Goal: Transaction & Acquisition: Purchase product/service

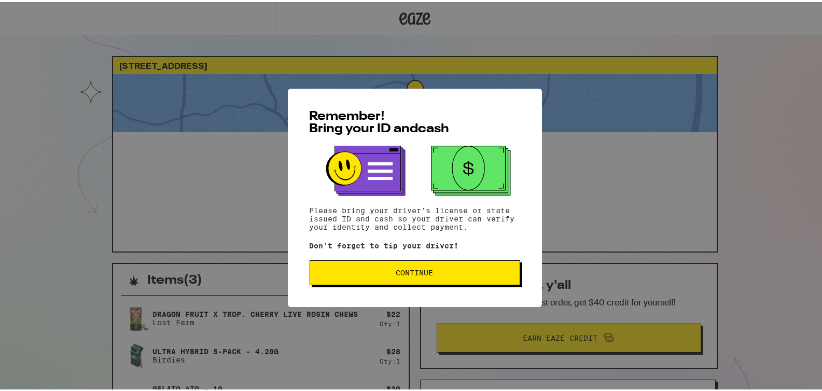
click at [411, 281] on button "Continue" at bounding box center [415, 270] width 211 height 25
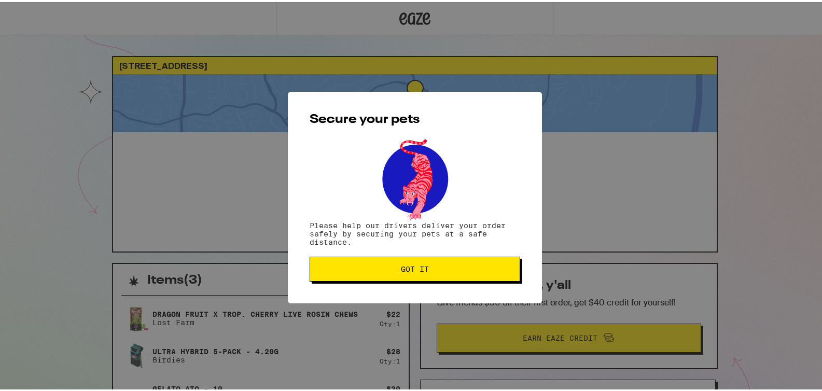
click at [411, 275] on button "Got it" at bounding box center [415, 267] width 211 height 25
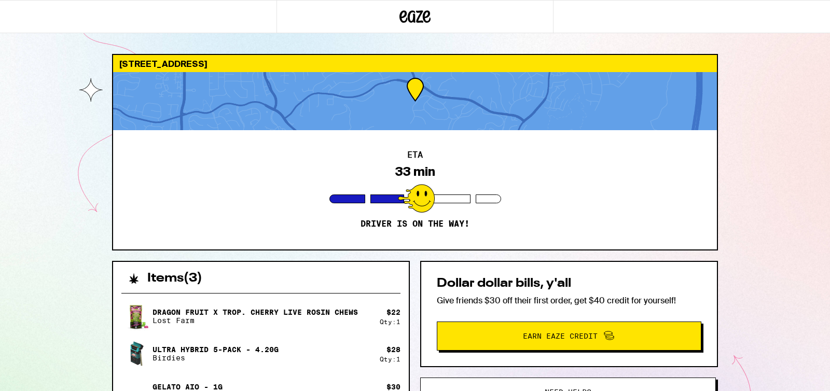
click at [734, 154] on div "7041 E Country Club Ln Anaheim 92807 ETA 33 min Driver is on the way! Items ( 3…" at bounding box center [415, 282] width 830 height 565
click at [722, 118] on div "7041 E Country Club Ln Anaheim 92807 ETA 32 min Driver is on the way! Items ( 3…" at bounding box center [415, 309] width 622 height 511
click at [678, 164] on div "ETA 32 min Driver is on the way!" at bounding box center [415, 189] width 604 height 119
click at [84, 292] on div "7041 E Country Club Ln Anaheim 92807 ETA 32 min Driver is on the way! Items ( 3…" at bounding box center [415, 282] width 830 height 565
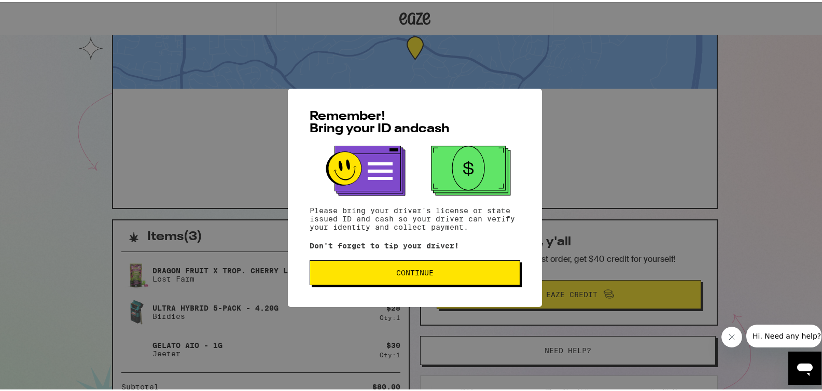
click at [408, 266] on button "Continue" at bounding box center [415, 270] width 211 height 25
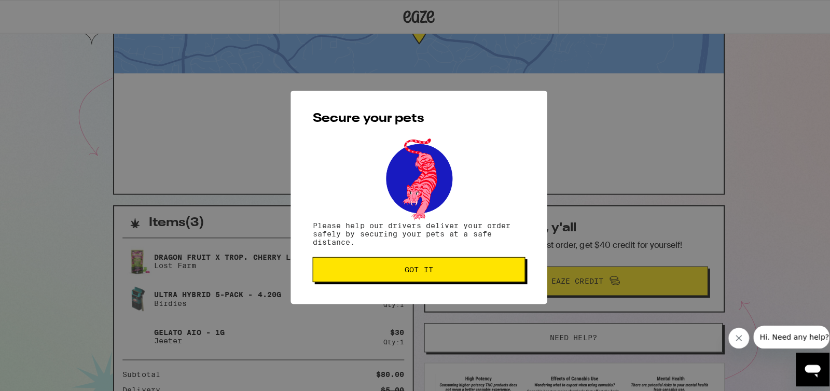
scroll to position [61, 0]
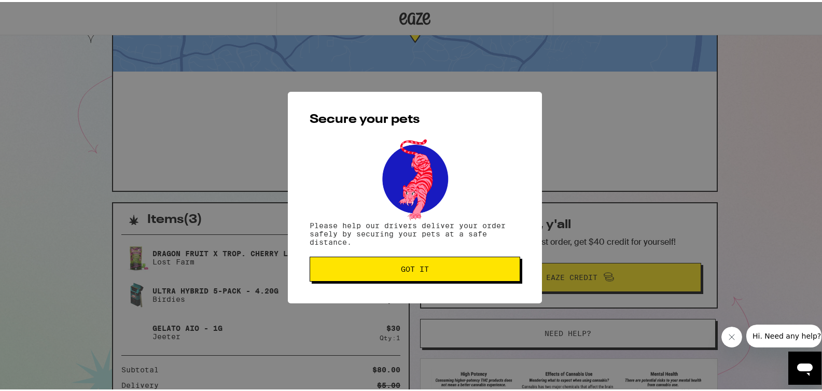
click at [355, 261] on button "Got it" at bounding box center [415, 267] width 211 height 25
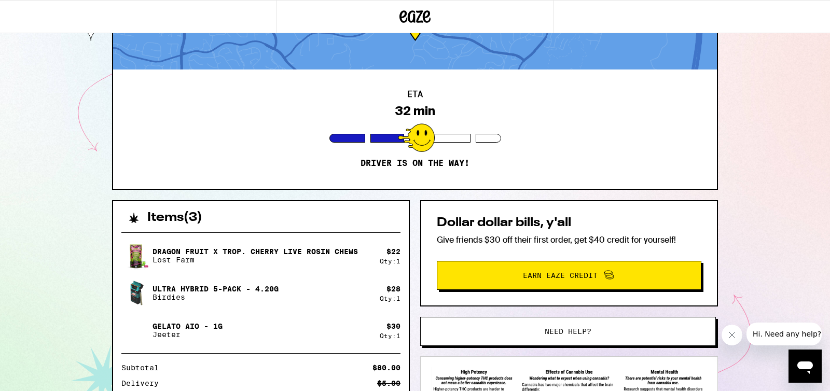
click at [225, 276] on div "Dragon Fruit x Trop. Cherry Live Rosin Chews Lost Farm $ 22 Qty: 1 Ultra Hybrid…" at bounding box center [260, 293] width 279 height 104
click at [217, 202] on div "Items ( 3 )" at bounding box center [261, 212] width 296 height 23
click at [210, 264] on p "Lost Farm" at bounding box center [254, 260] width 205 height 8
click at [239, 309] on div "Dragon Fruit x Trop. Cherry Live Rosin Chews Lost Farm $ 22 Qty: 1 Ultra Hybrid…" at bounding box center [260, 293] width 279 height 104
click at [267, 317] on div "Gelato AIO - 1g Jeeter" at bounding box center [250, 330] width 258 height 29
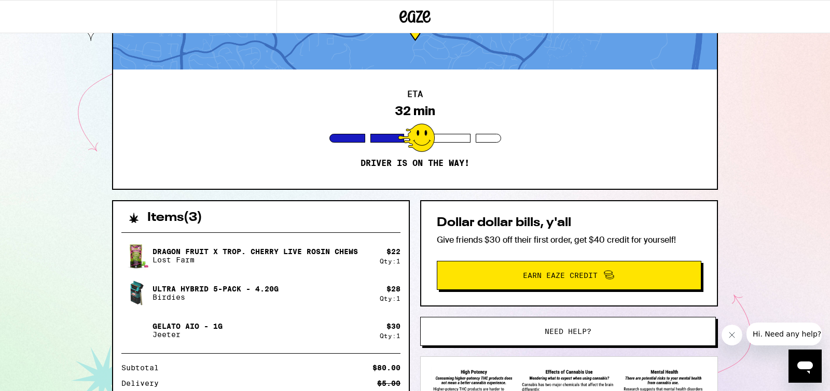
click at [526, 239] on p "Give friends $30 off their first order, get $40 credit for yourself!" at bounding box center [569, 239] width 265 height 11
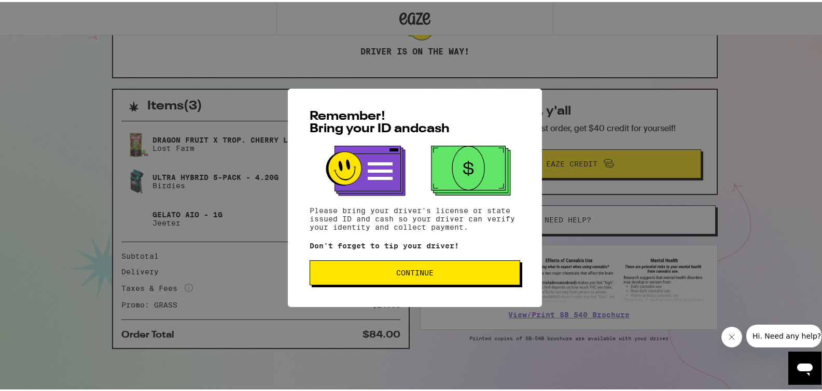
scroll to position [176, 0]
click at [406, 269] on span "Continue" at bounding box center [414, 270] width 37 height 7
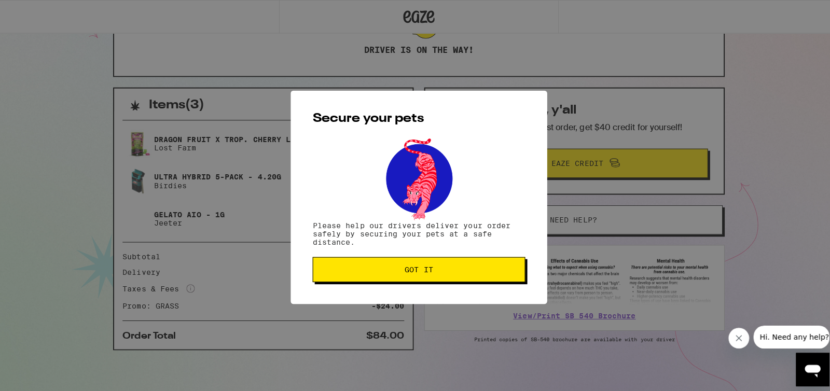
scroll to position [0, 0]
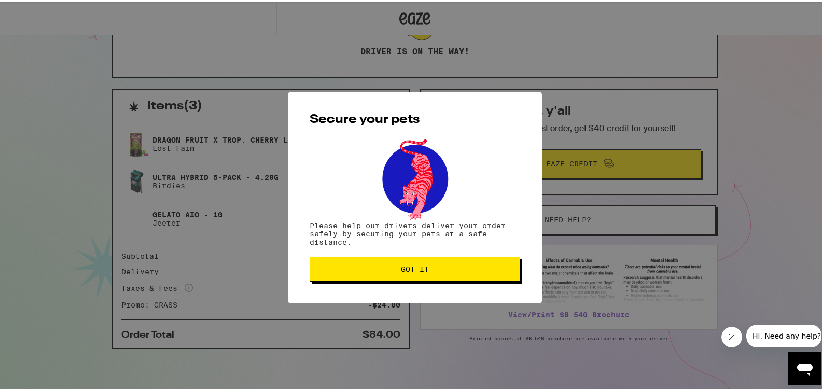
click at [406, 269] on span "Got it" at bounding box center [415, 266] width 28 height 7
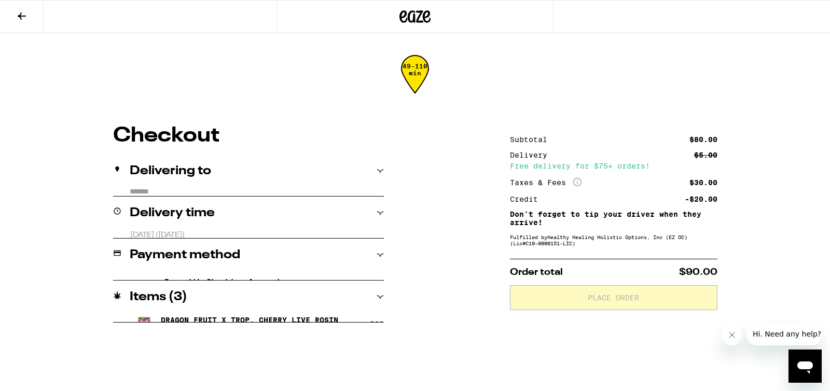
type input "**********"
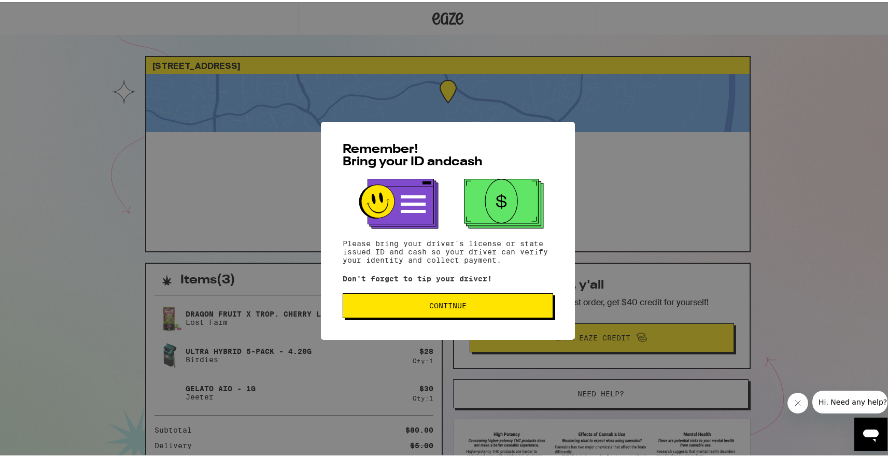
click at [455, 299] on button "Continue" at bounding box center [448, 303] width 211 height 25
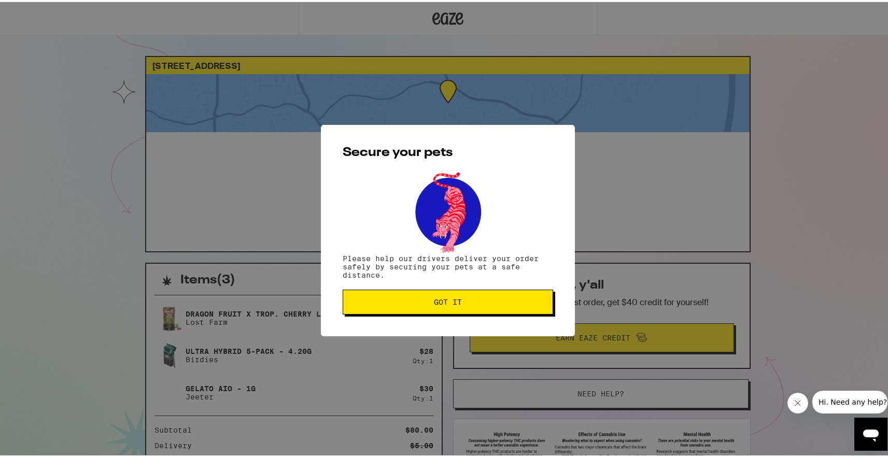
click at [501, 304] on span "Got it" at bounding box center [448, 300] width 193 height 7
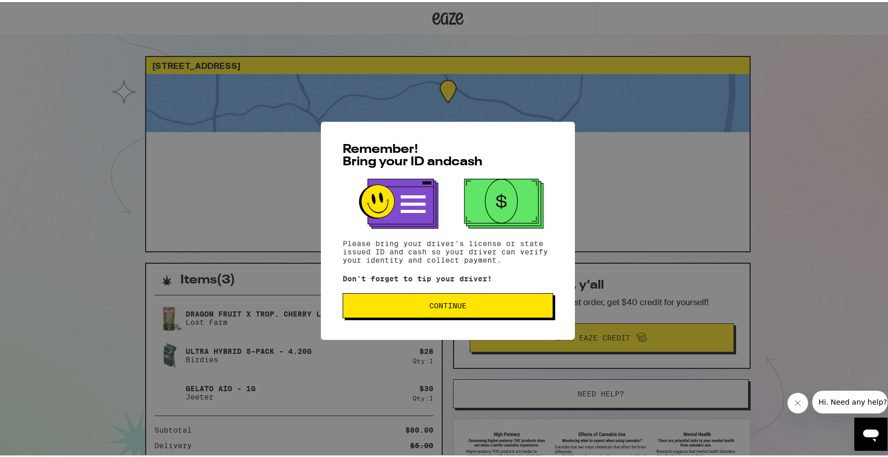
click at [490, 308] on span "Continue" at bounding box center [448, 303] width 193 height 7
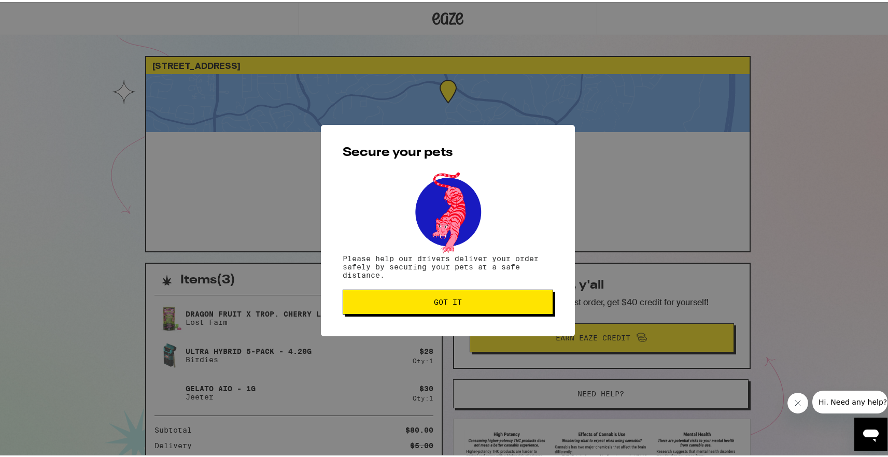
click at [490, 308] on button "Got it" at bounding box center [448, 300] width 211 height 25
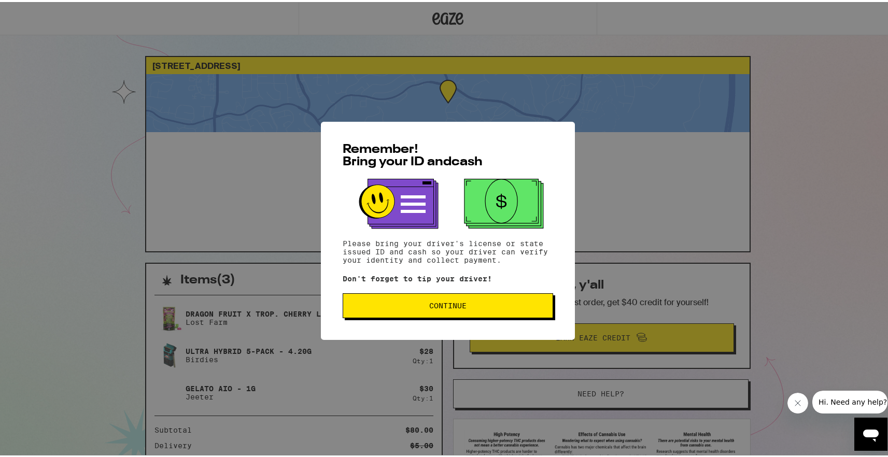
click at [851, 401] on span "Hi. Need any help?" at bounding box center [853, 402] width 68 height 8
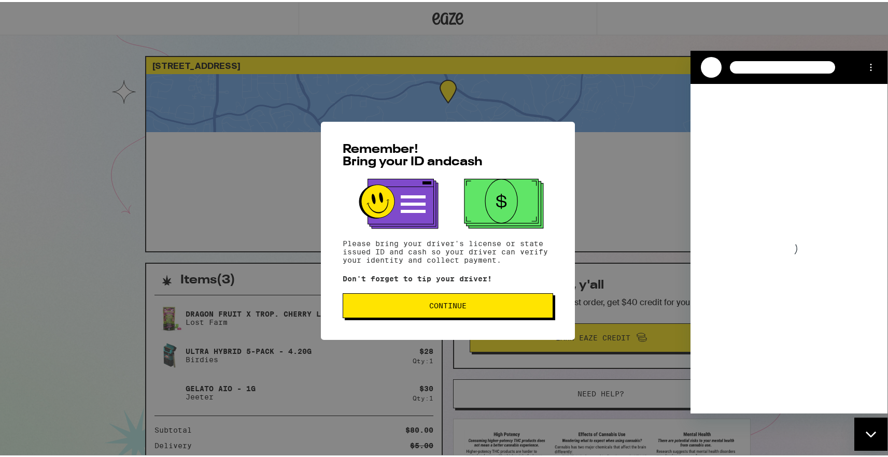
click at [494, 307] on span "Continue" at bounding box center [448, 303] width 193 height 7
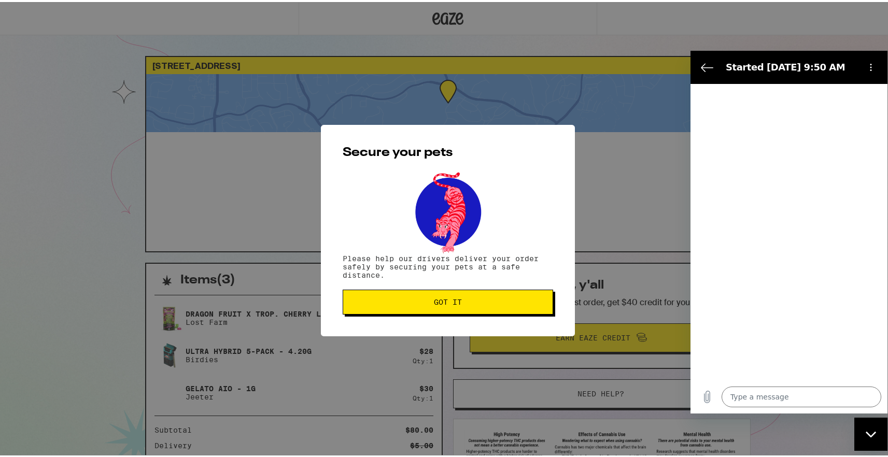
click at [514, 287] on div "Secure your pets Please help our drivers deliver your order safely by securing …" at bounding box center [448, 229] width 254 height 212
type textarea "x"
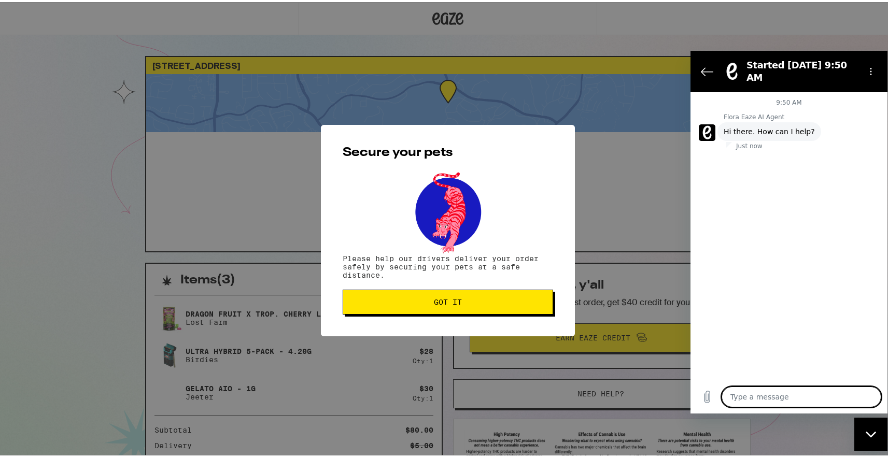
click at [517, 296] on button "Got it" at bounding box center [448, 300] width 211 height 25
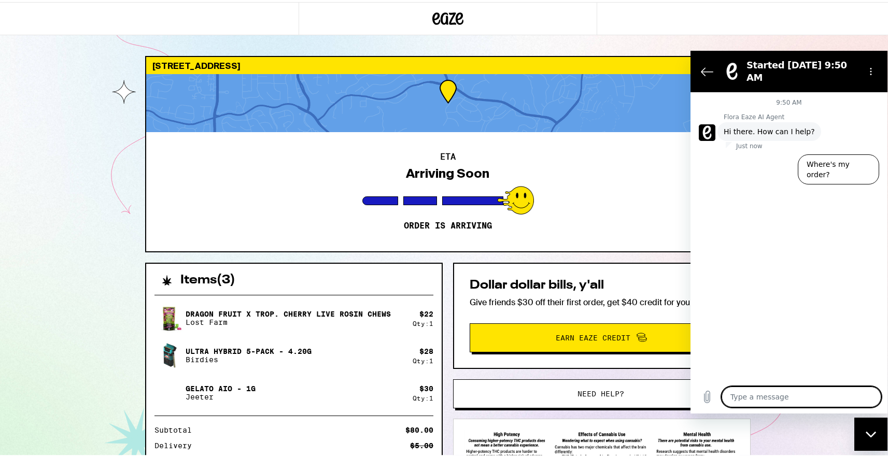
click at [738, 401] on textarea at bounding box center [802, 396] width 160 height 21
type textarea "h"
type textarea "x"
type textarea "hi"
type textarea "x"
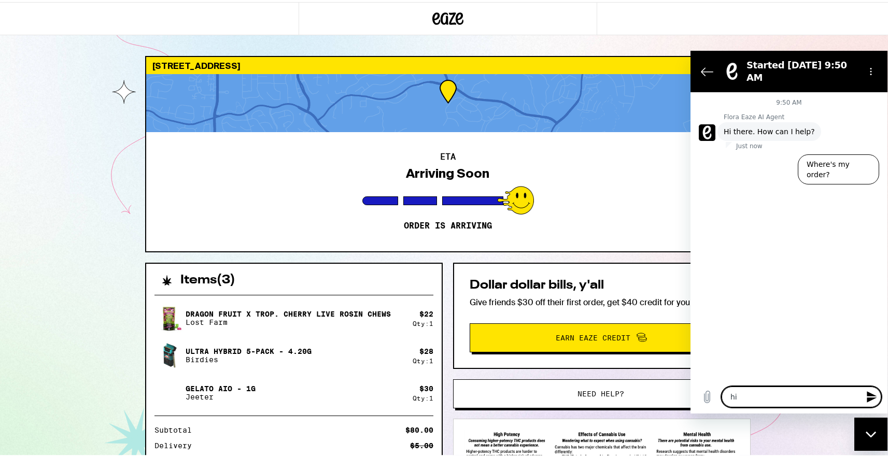
type textarea "hi!"
type textarea "x"
type textarea "hi!"
type textarea "x"
type textarea "hi! m"
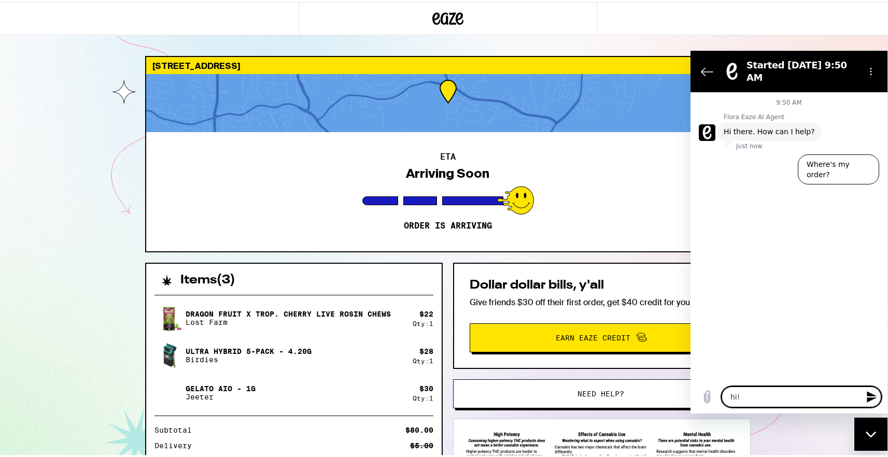
type textarea "x"
type textarea "hi! my"
type textarea "x"
type textarea "hi! my"
type textarea "x"
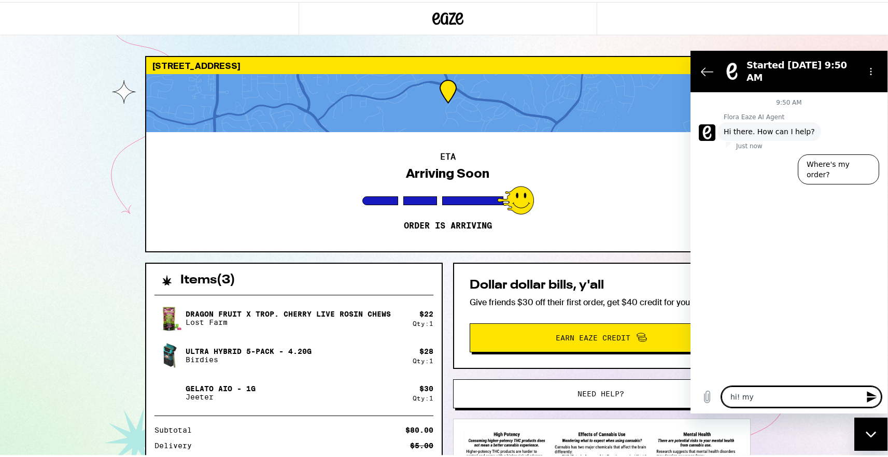
type textarea "hi! my o"
type textarea "x"
type textarea "hi! my or"
type textarea "x"
type textarea "hi! my ord"
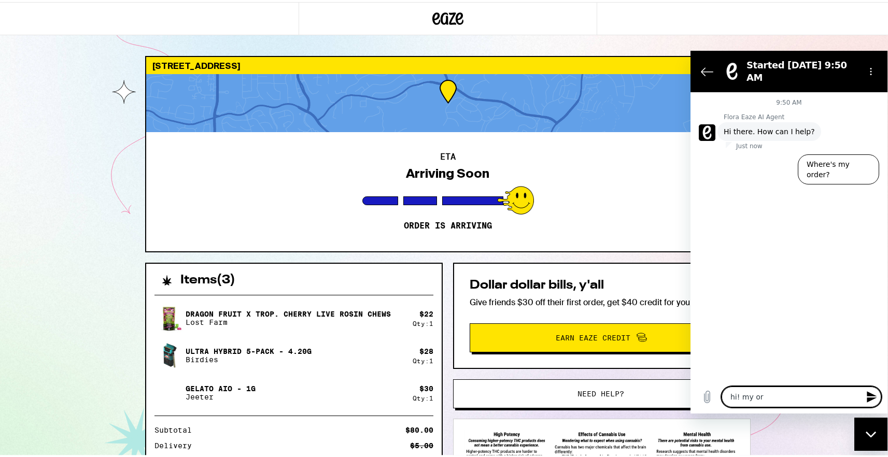
type textarea "x"
type textarea "hi! my orde"
type textarea "x"
type textarea "hi! my order"
type textarea "x"
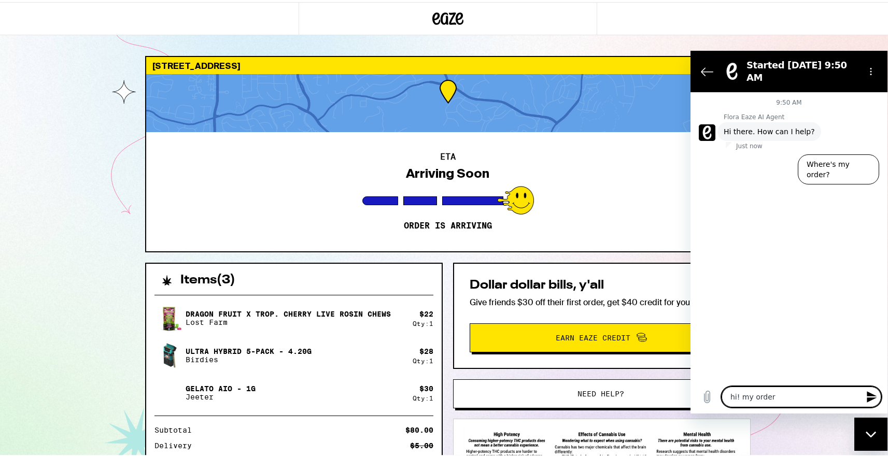
type textarea "hi! my order"
type textarea "x"
type textarea "hi! my order d"
type textarea "x"
type textarea "hi! my order di"
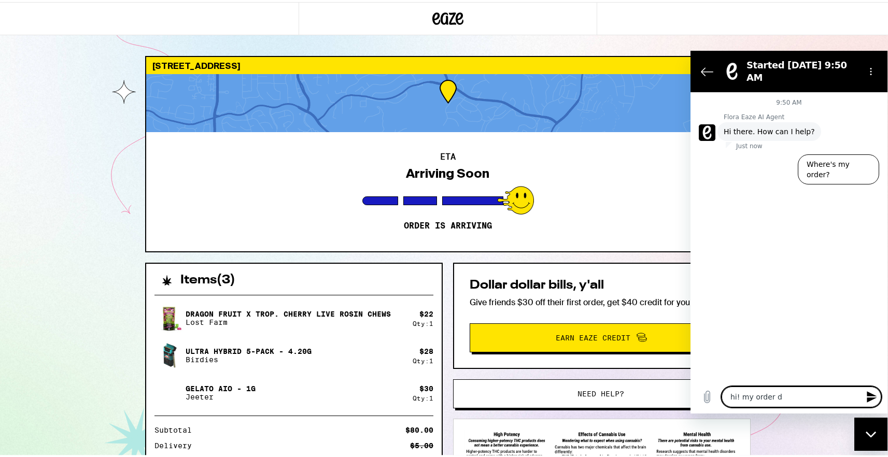
type textarea "x"
type textarea "hi! my order did"
type textarea "x"
type textarea "hi! my order did"
type textarea "x"
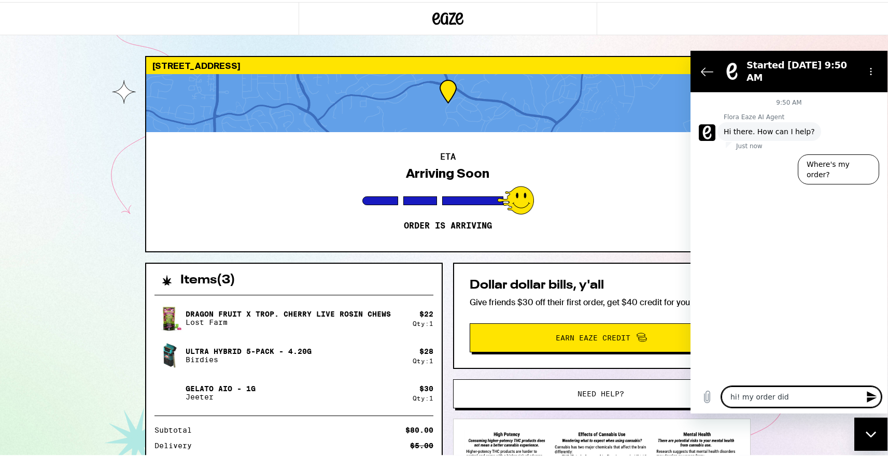
type textarea "hi! my order did u"
type textarea "x"
type textarea "hi! my order did un"
type textarea "x"
type textarea "hi! my order did unf"
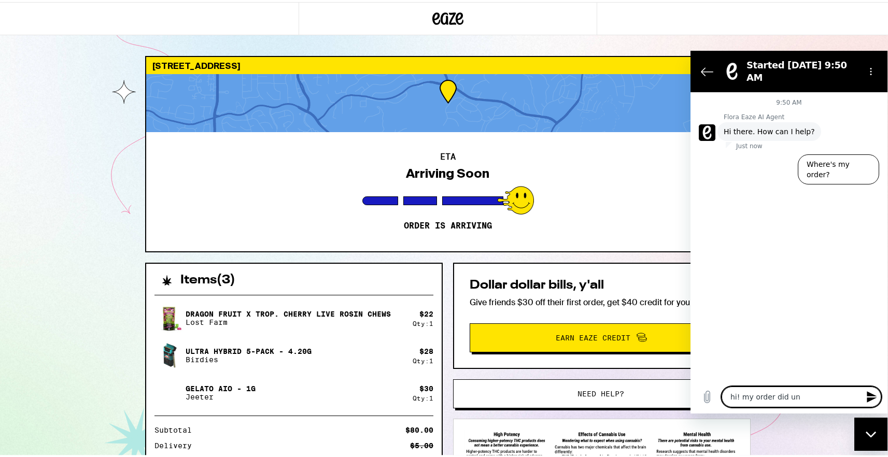
type textarea "x"
type textarea "hi! my order did unfo"
type textarea "x"
type textarea "hi! my order did unfor"
type textarea "x"
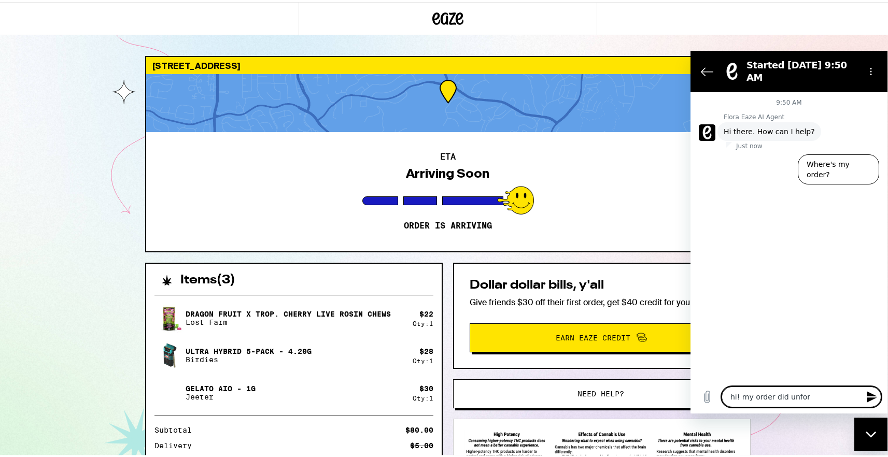
type textarea "hi! my order did unfort"
type textarea "x"
type textarea "hi! my order did unfortu"
type textarea "x"
type textarea "hi! my order did unfortun"
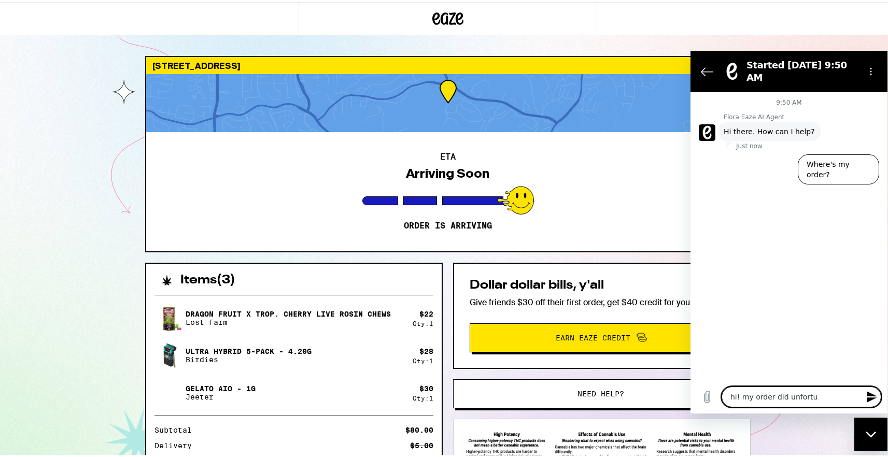
type textarea "x"
type textarea "hi! my order did unfortunt"
type textarea "x"
type textarea "hi! my order did unfortunta"
type textarea "x"
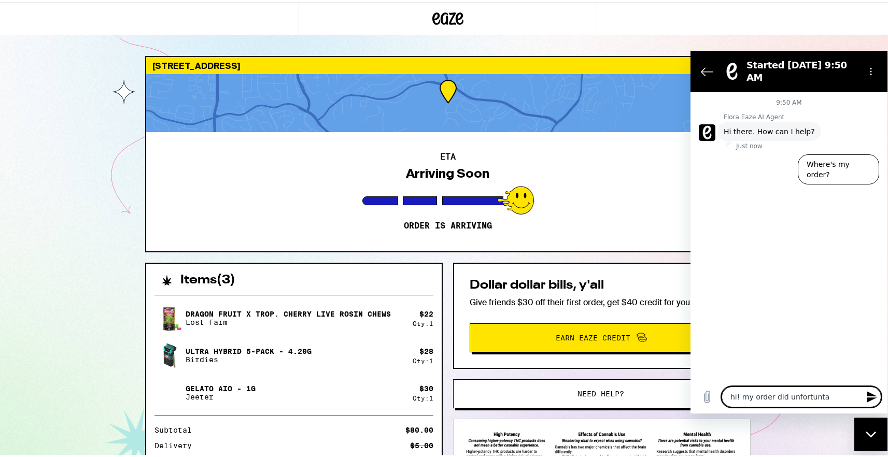
type textarea "hi! my order did unfortuntal"
type textarea "x"
type textarea "hi! my order did unfortuntale"
type textarea "x"
type textarea "hi! my order did unfortuntalet"
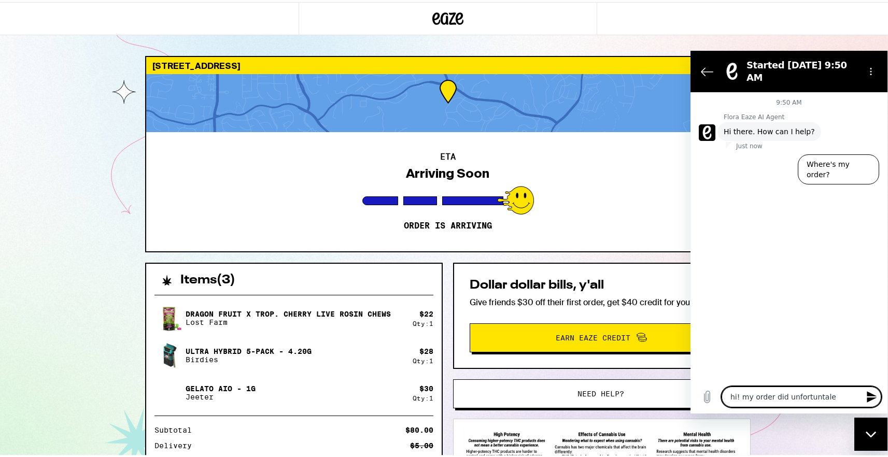
type textarea "x"
type textarea "hi! my order did unfortuntale"
type textarea "x"
type textarea "hi! my order did unfortuntal"
type textarea "x"
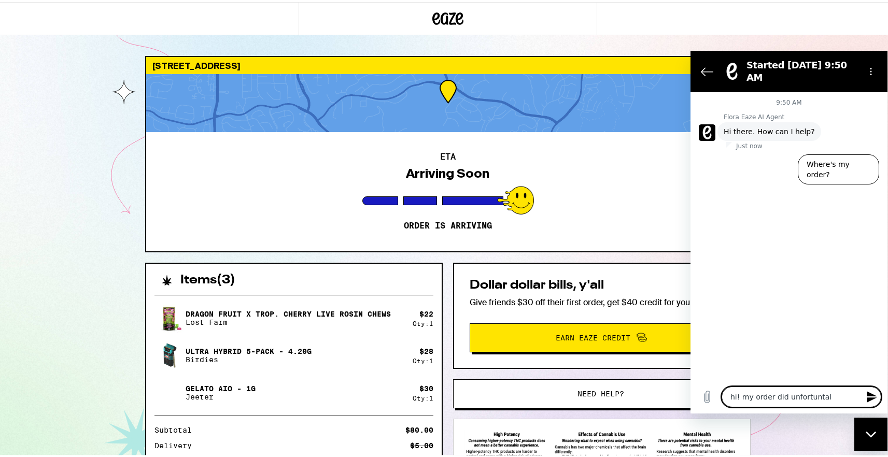
type textarea "hi! my order did unfortunta"
type textarea "x"
type textarea "hi! my order did unfortuntat"
type textarea "x"
type textarea "hi! my order did unfortuntate"
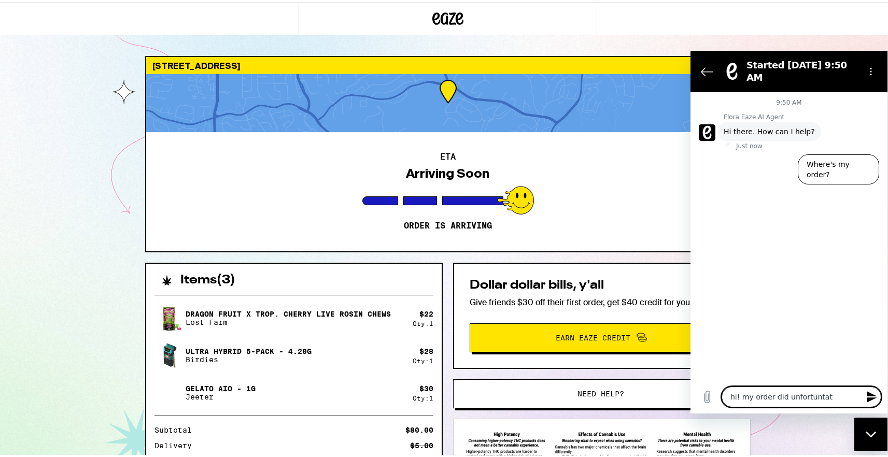
type textarea "x"
type textarea "hi! my order did unfortuntatel"
type textarea "x"
type textarea "hi! my order did unfortuntate"
type textarea "x"
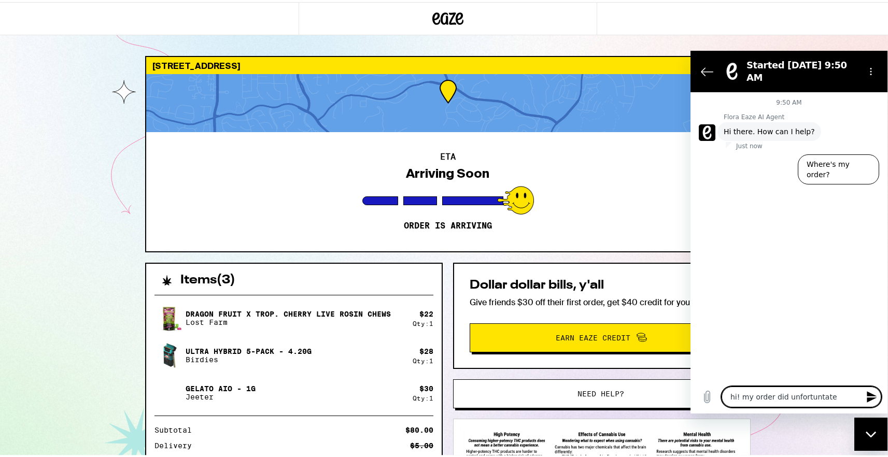
type textarea "hi! my order did unfortuntat"
type textarea "x"
type textarea "hi! my order did unfortunta"
type textarea "x"
type textarea "hi! my order did unfortuntal"
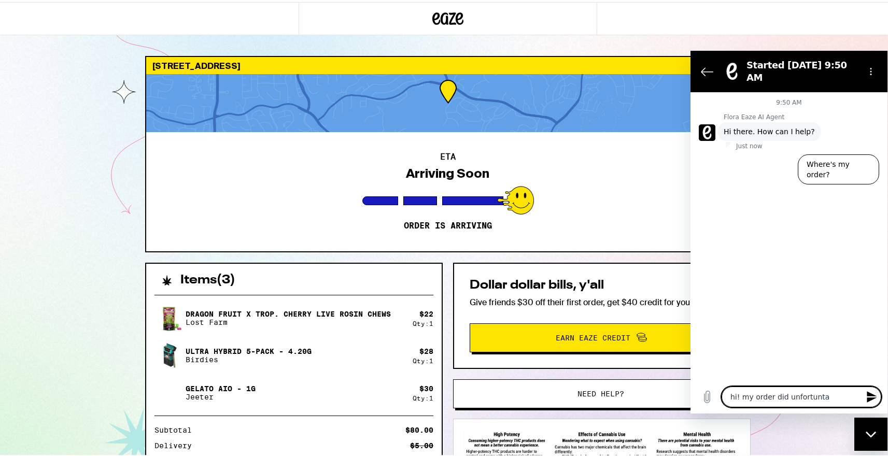
type textarea "x"
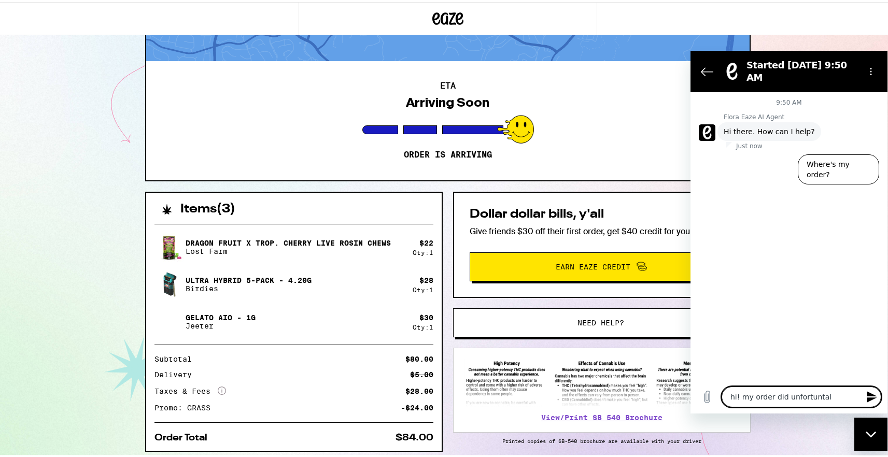
scroll to position [110, 0]
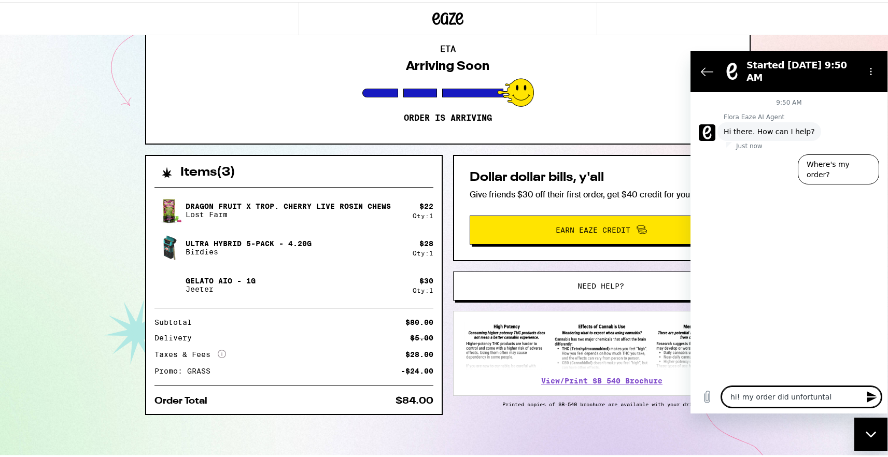
click at [814, 394] on textarea "hi! my order did unfortuntal" at bounding box center [802, 396] width 160 height 21
type textarea "hi! my order did unfortunate"
type textarea "x"
type textarea "hi! my order did unfortunatel"
type textarea "x"
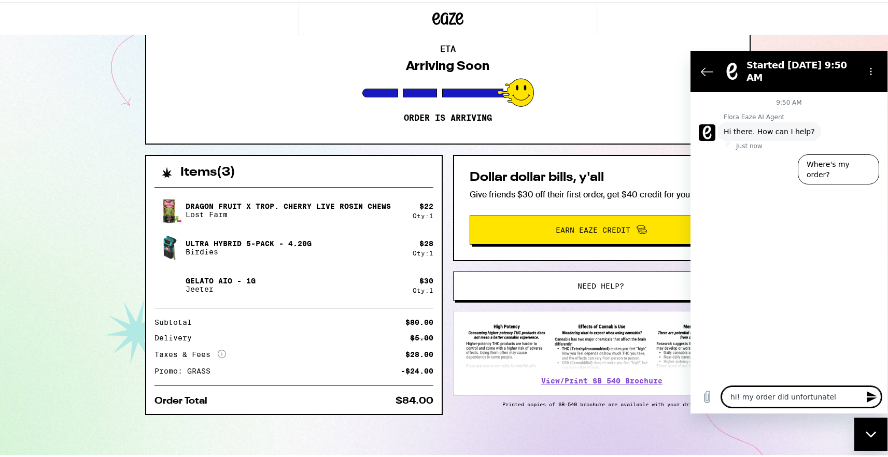
type textarea "hi! my order did unfortunately"
type textarea "x"
type textarea "hi! my order did unfortunately"
type textarea "x"
type textarea "hi! my order did unfortunately t"
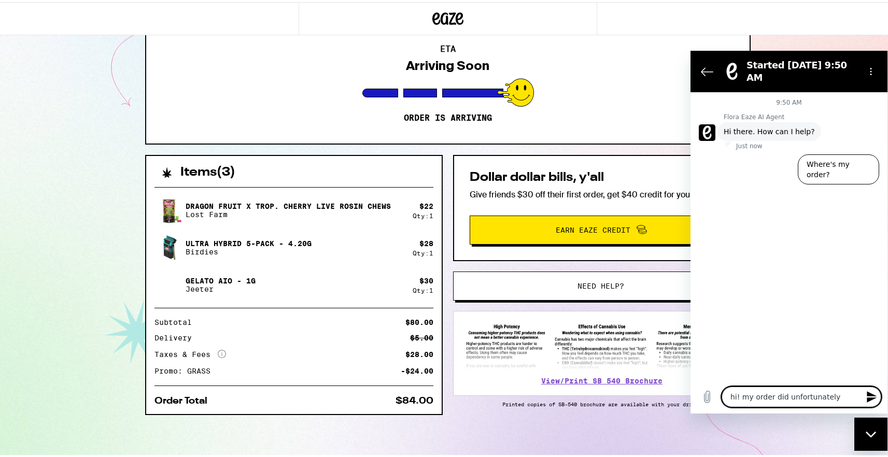
type textarea "x"
type textarea "hi! my order did unfortunately tr"
type textarea "x"
type textarea "hi! my order did unfortunately tra"
type textarea "x"
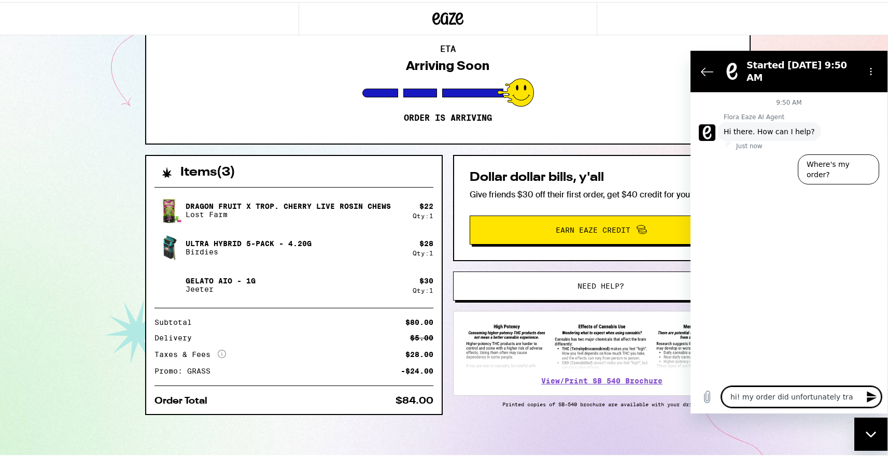
type textarea "hi! my order did unfortunately trav"
type textarea "x"
type textarea "hi! my order did unfortunately travk"
type textarea "x"
type textarea "hi! my order did unfortunately travk"
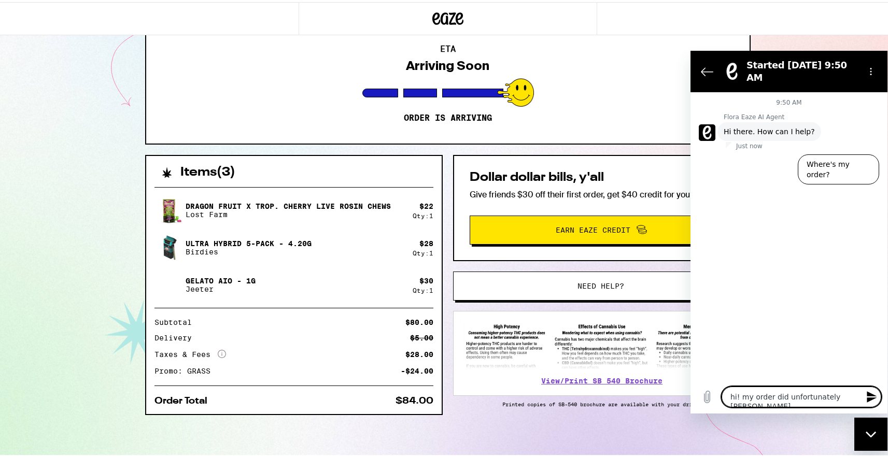
type textarea "x"
type textarea "hi! my order did unfortunately travk"
type textarea "x"
type textarea "hi! my order did unfortunately trav"
type textarea "x"
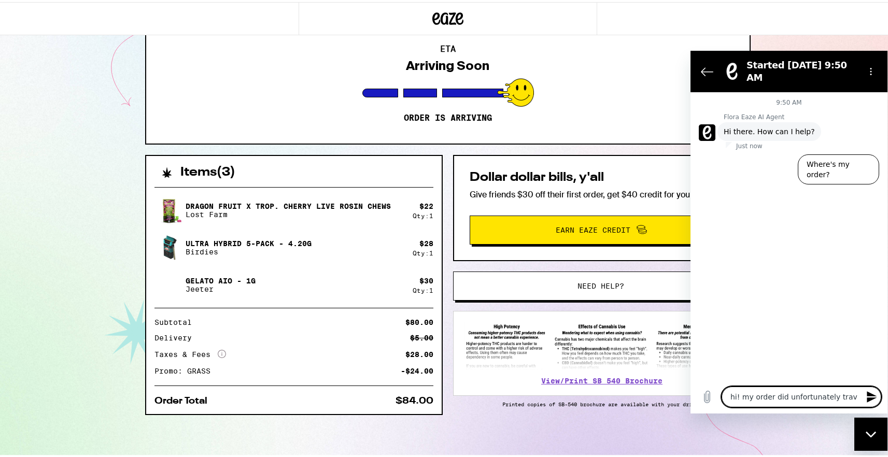
type textarea "hi! my order did unfortunately travc"
type textarea "x"
type textarea "hi! my order did unfortunately trav"
type textarea "x"
type textarea "hi! my order did unfortunately tra"
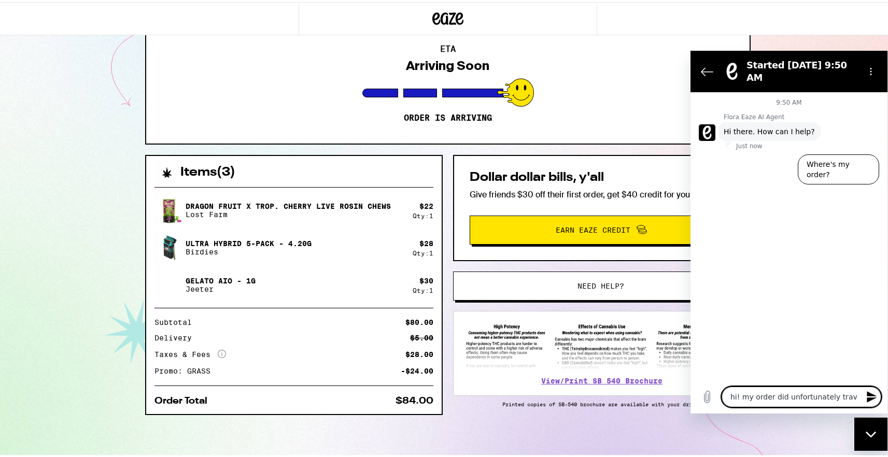
type textarea "x"
type textarea "hi! my order did unfortunately trac"
type textarea "x"
type textarea "hi! my order did unfortunately tracj"
type textarea "x"
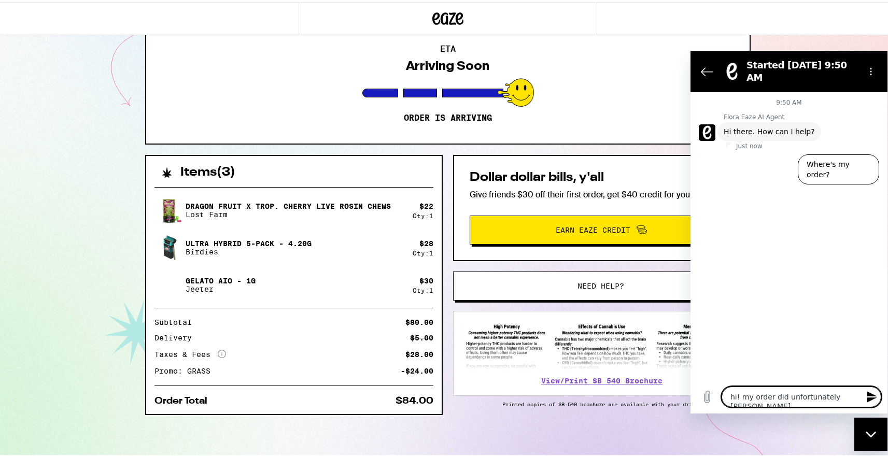
type textarea "hi! my order did unfortunately tracjk"
type textarea "x"
type textarea "hi! my order did unfortunately tracjk"
type textarea "x"
type textarea "hi! my order did unfortunately tracjk m"
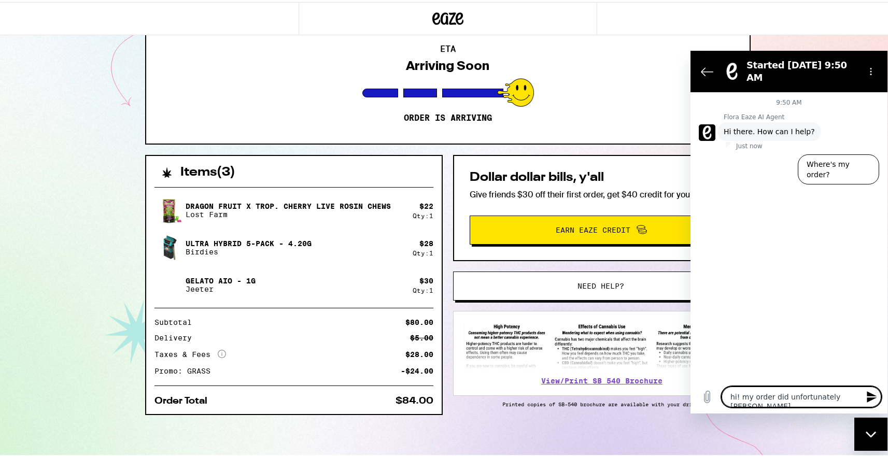
type textarea "x"
type textarea "hi! my order did unfortunately tracjk my"
type textarea "x"
type textarea "hi! my order did unfortunately tracjk m"
type textarea "x"
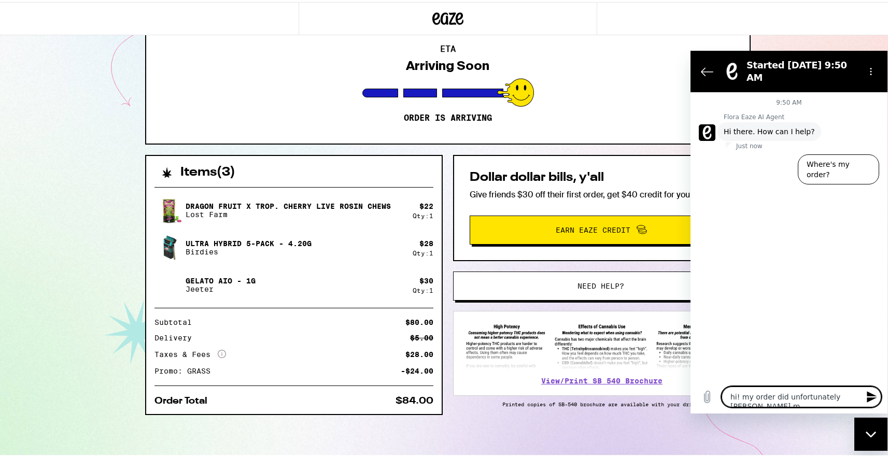
type textarea "hi! my order did unfortunately tracjk"
type textarea "x"
type textarea "hi! my order did unfortunately tracjk"
type textarea "x"
type textarea "hi! my order did unfortunately tracj"
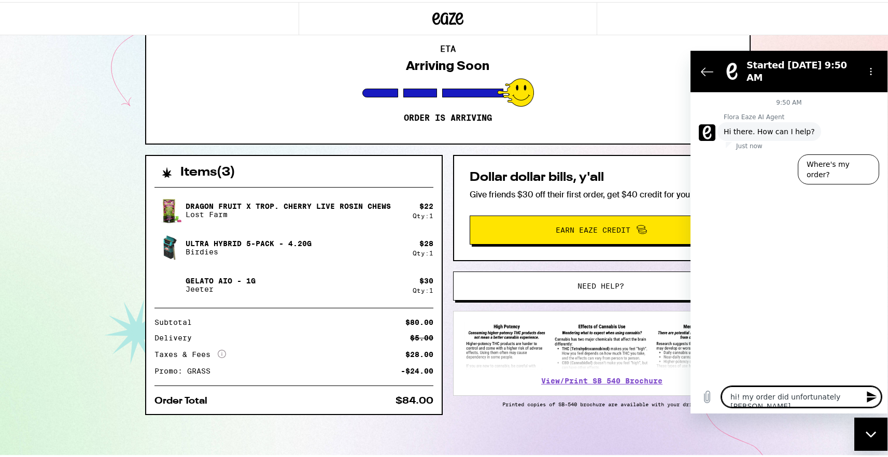
type textarea "x"
type textarea "hi! my order did unfortunately trac"
type textarea "x"
type textarea "hi! my order did unfortunately track"
type textarea "x"
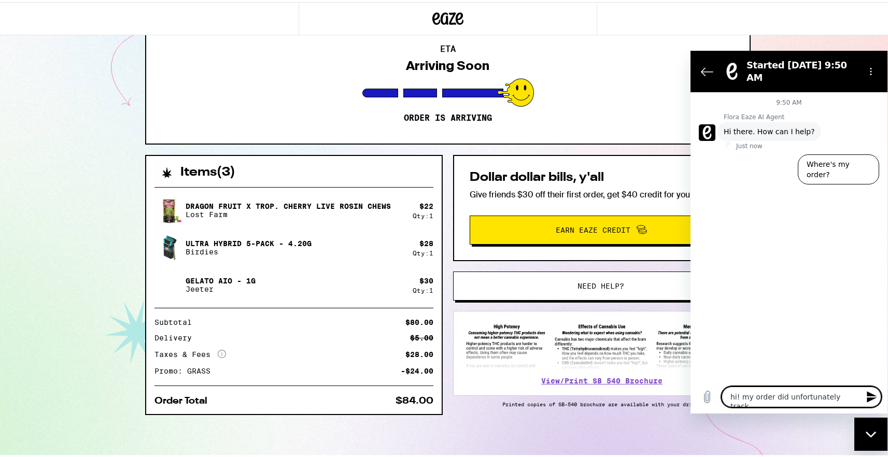
type textarea "hi! my order did unfortunately track"
type textarea "x"
type textarea "hi! my order did unfortunately track y"
type textarea "x"
type textarea "hi! my order did unfortunately track ym"
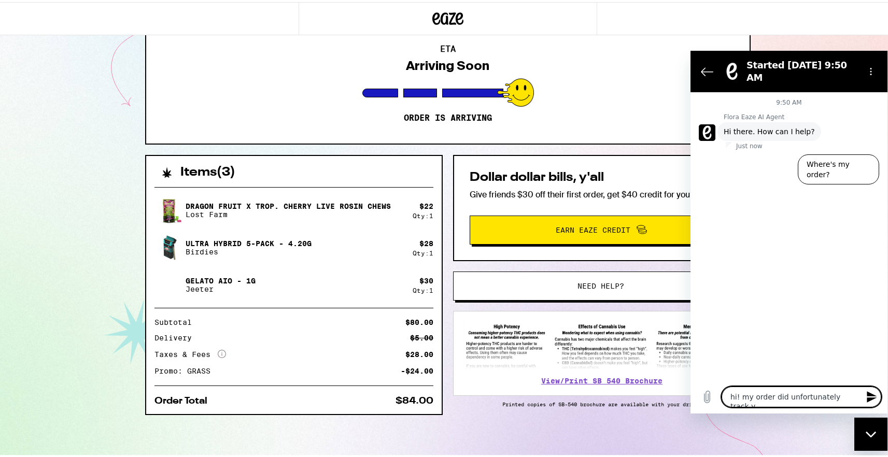
type textarea "x"
type textarea "hi! my order did unfortunately track y"
type textarea "x"
type textarea "hi! my order did unfortunately track"
type textarea "x"
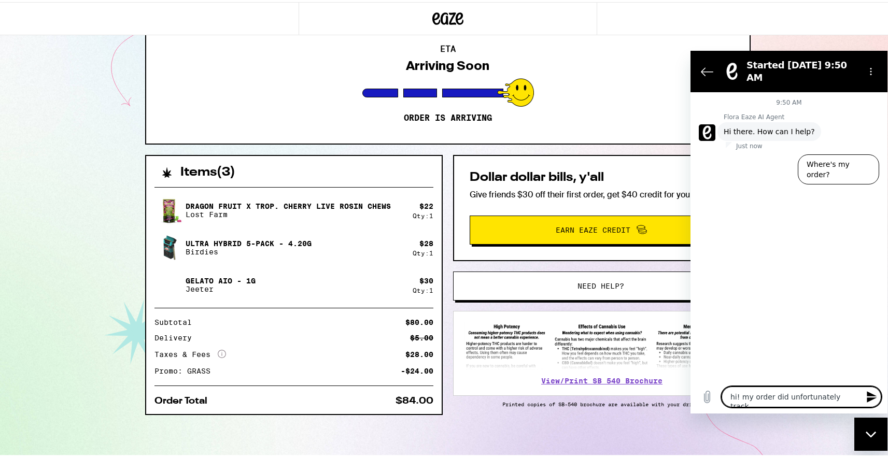
type textarea "hi! my order did unfortunately track m"
type textarea "x"
type textarea "hi! my order did unfortunately track my"
type textarea "x"
type textarea "hi! my order did unfortunately track my"
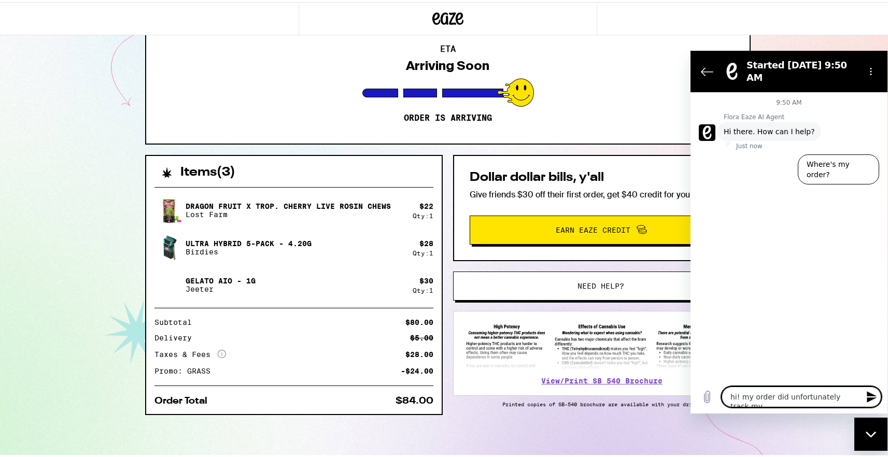
type textarea "x"
type textarea "hi! my order did unfortunately track my a"
type textarea "x"
type textarea "hi! my order did unfortunately track my af"
type textarea "x"
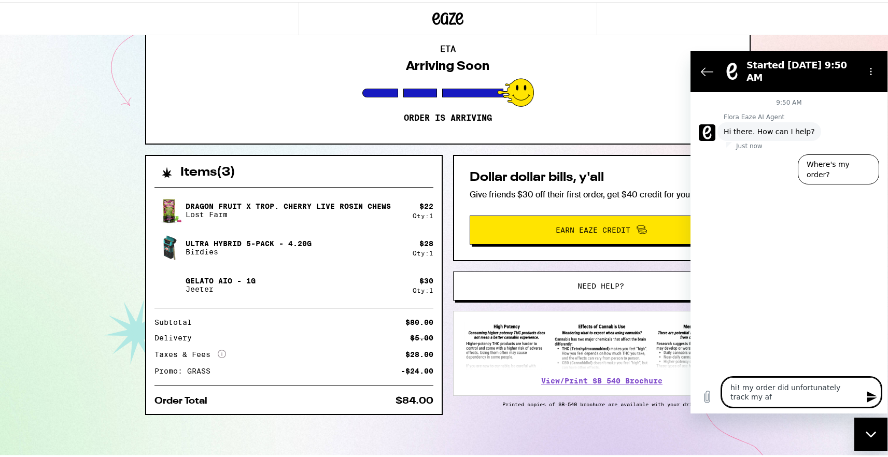
type textarea "hi! my order did unfortunately track my afd"
type textarea "x"
type textarea "hi! my order did unfortunately track my af"
type textarea "x"
type textarea "hi! my order did unfortunately track my a"
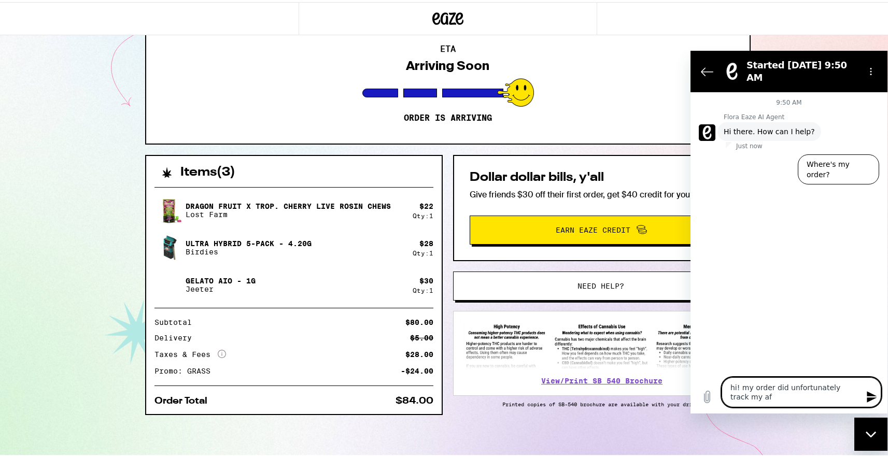
type textarea "x"
type textarea "hi! my order did unfortunately track my ad"
type textarea "x"
type textarea "hi! my order did unfortunately track my add"
type textarea "x"
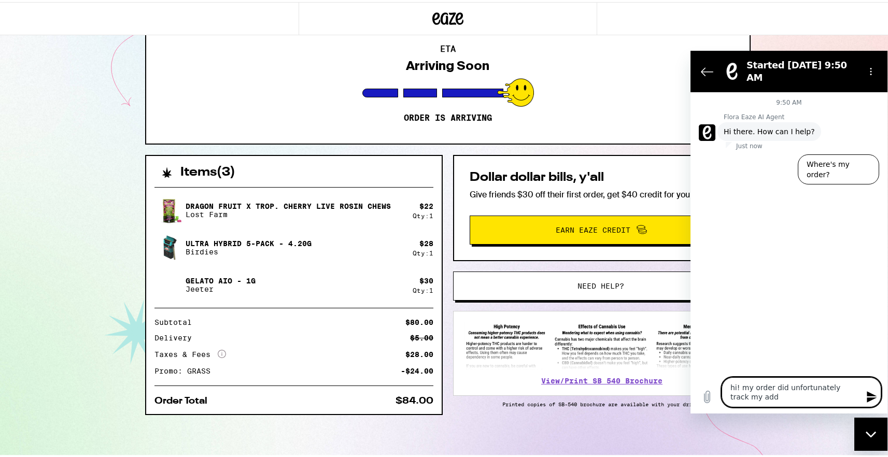
type textarea "hi! my order did unfortunately track my addr"
type textarea "x"
type textarea "hi! my order did unfortunately track my addre"
type textarea "x"
type textarea "hi! my order did unfortunately track my addres"
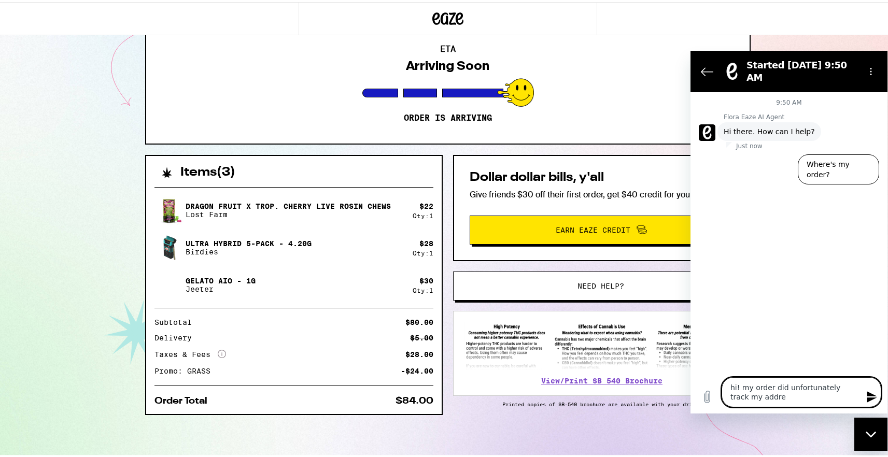
type textarea "x"
type textarea "hi! my order did unfortunately track my addres"
type textarea "x"
type textarea "hi! my order did unfortunately track my addres"
type textarea "x"
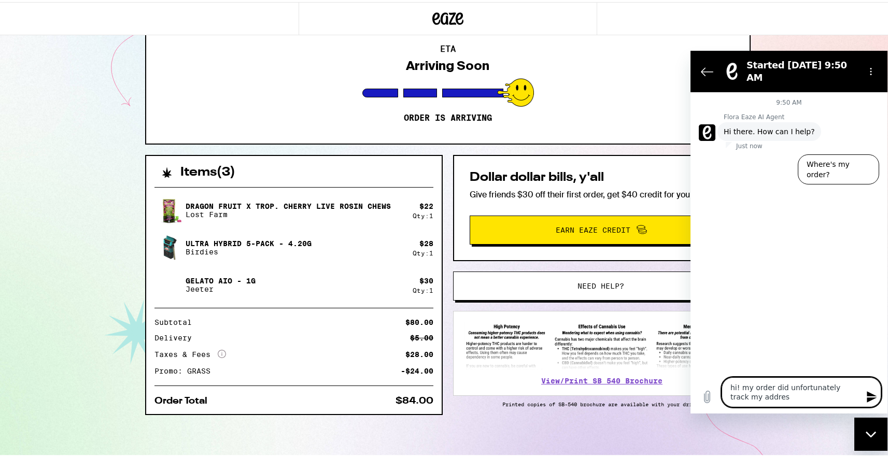
type textarea "hi! my order did unfortunately track my address"
type textarea "x"
type textarea "hi! my order did unfortunately track my address"
type textarea "x"
type textarea "hi! my order did unfortunately track my address f"
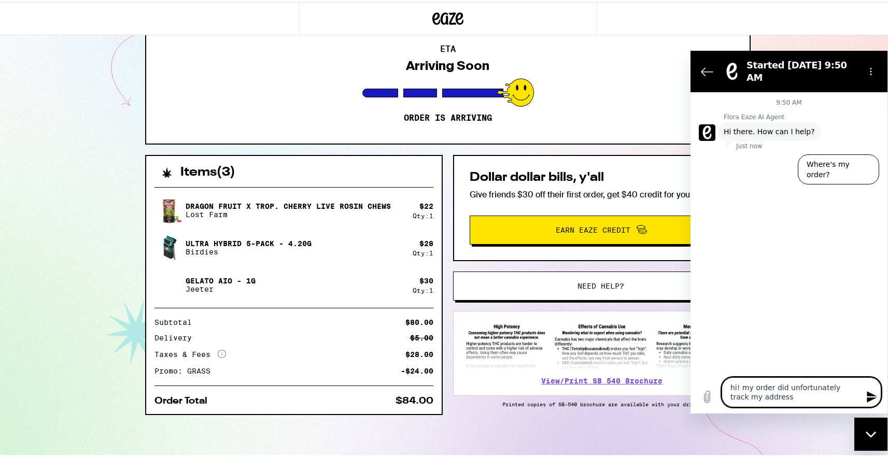
type textarea "x"
type textarea "hi! my order did unfortunately track my address fr"
type textarea "x"
type textarea "hi! my order did unfortunately track my address fro"
type textarea "x"
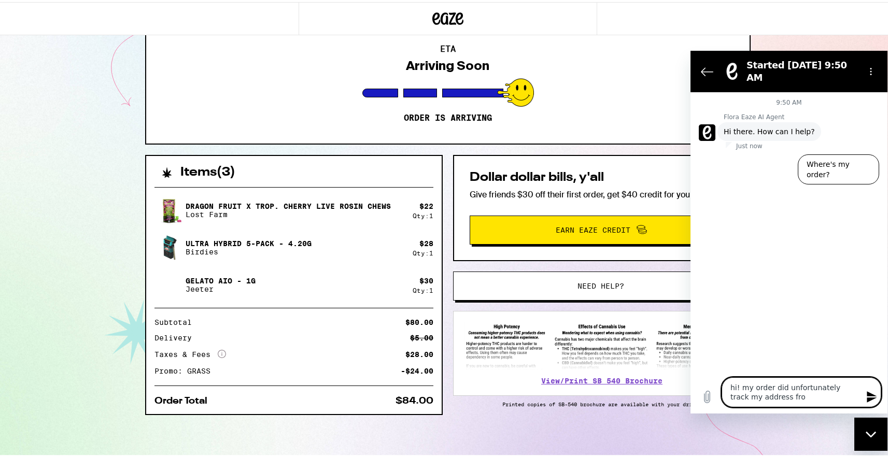
type textarea "hi! my order did unfortunately track my address from"
type textarea "x"
type textarea "hi! my order did unfortunately track my address from"
type textarea "x"
type textarea "hi! my order did unfortunately track my address from m"
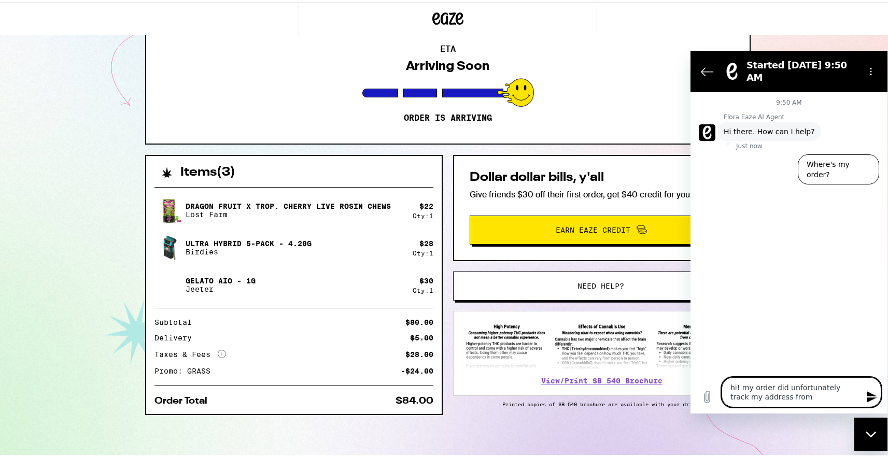
type textarea "x"
type textarea "hi! my order did unfortunately track my address from my"
type textarea "x"
type textarea "hi! my order did unfortunately track my address from my"
type textarea "x"
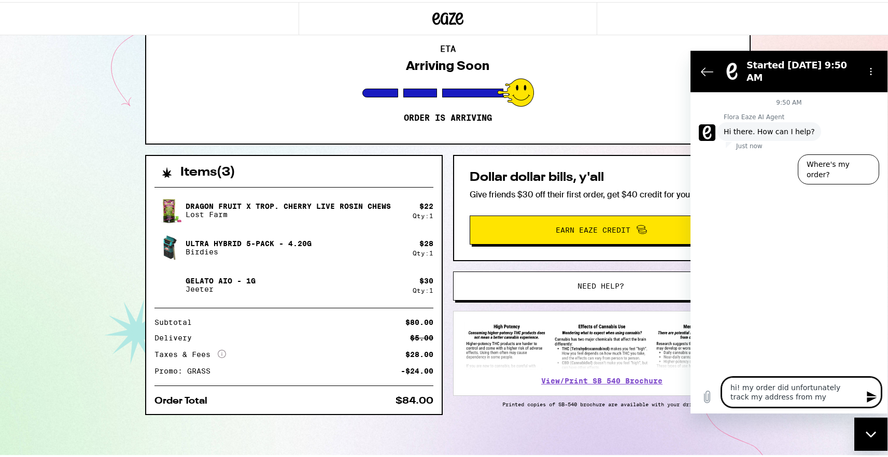
type textarea "hi! my order did unfortunately track my address from my f"
type textarea "x"
type textarea "hi! my order did unfortunately track my address from my fa"
type textarea "x"
type textarea "hi! my order did unfortunately track my address from my fam"
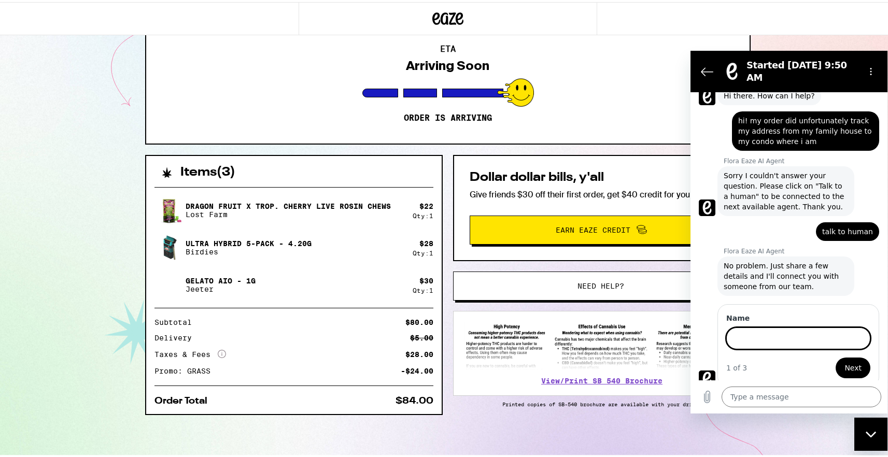
scroll to position [35, 0]
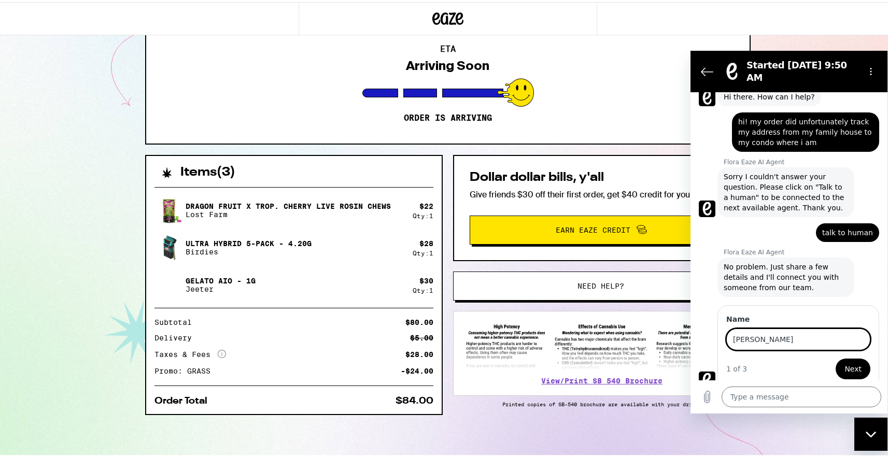
click at [836, 358] on button "Next" at bounding box center [853, 368] width 35 height 21
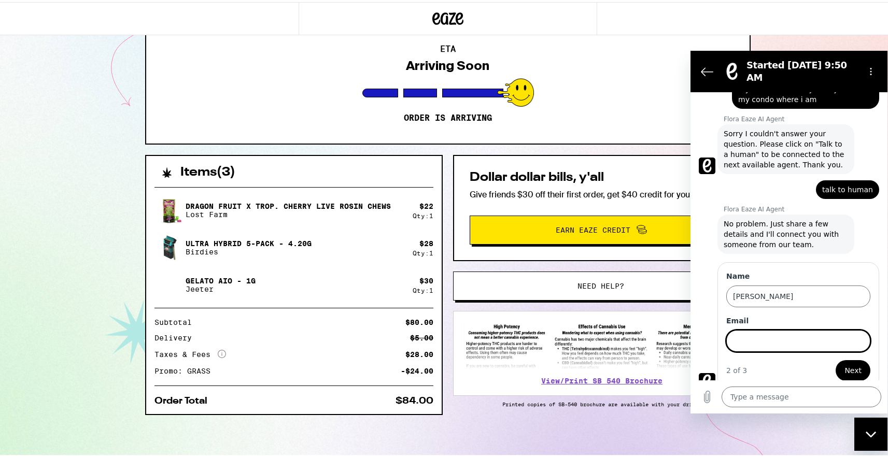
scroll to position [79, 0]
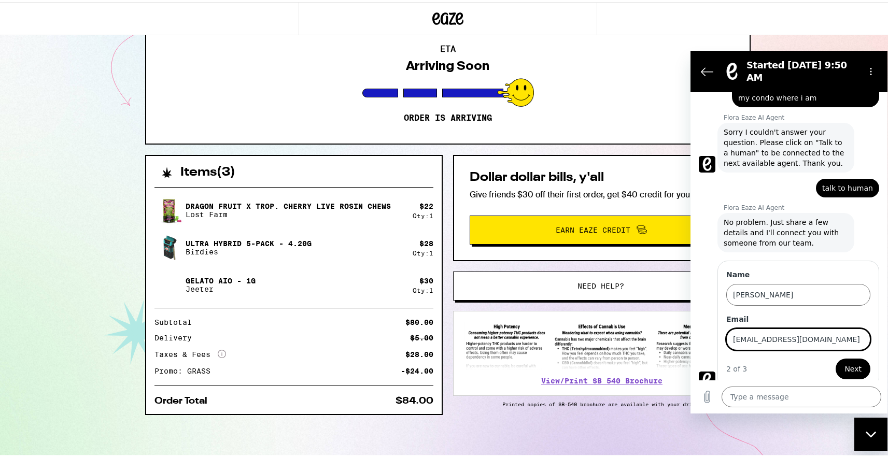
click at [845, 363] on span "Next" at bounding box center [853, 369] width 17 height 12
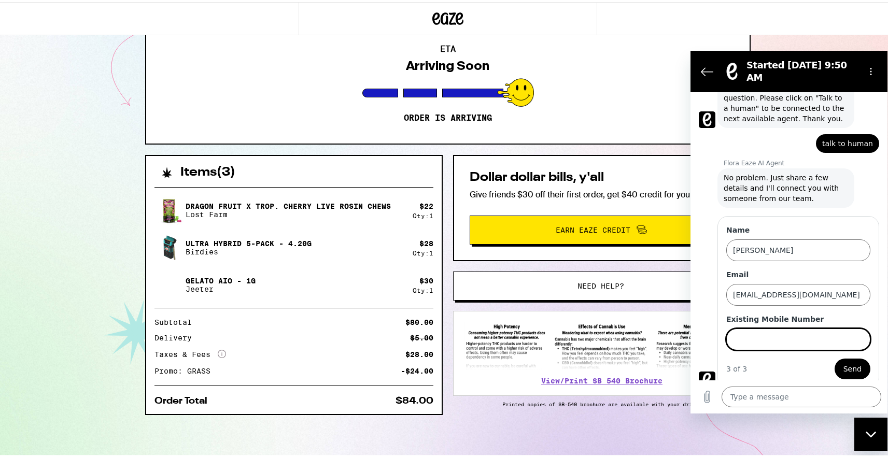
scroll to position [144, 0]
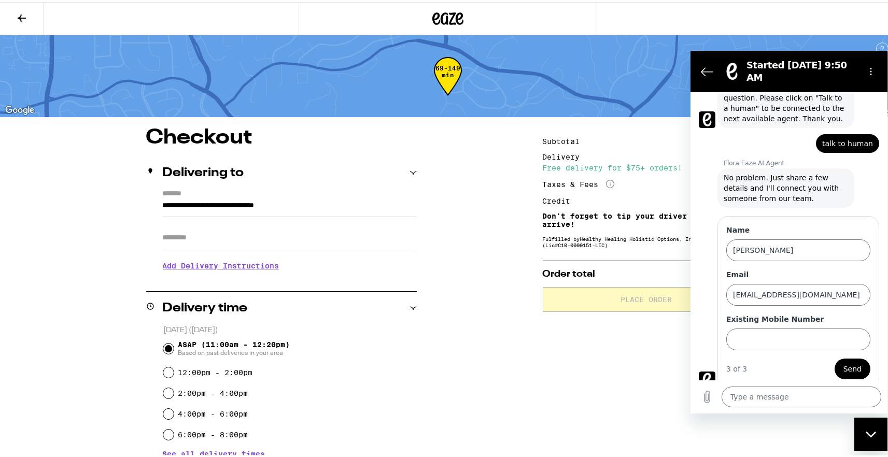
click at [354, 200] on input "**********" at bounding box center [290, 207] width 254 height 18
click at [353, 201] on input "**********" at bounding box center [290, 207] width 254 height 18
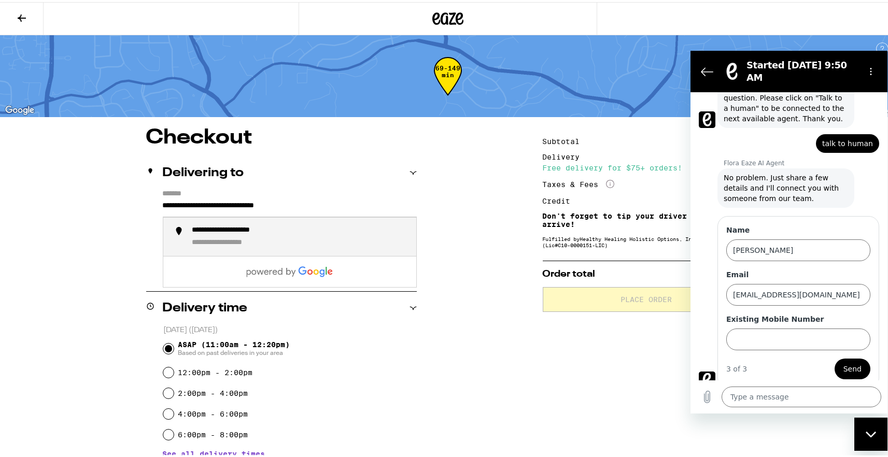
click at [353, 201] on input "**********" at bounding box center [290, 207] width 254 height 18
click at [715, 65] on button "Back to the conversation list" at bounding box center [707, 71] width 21 height 21
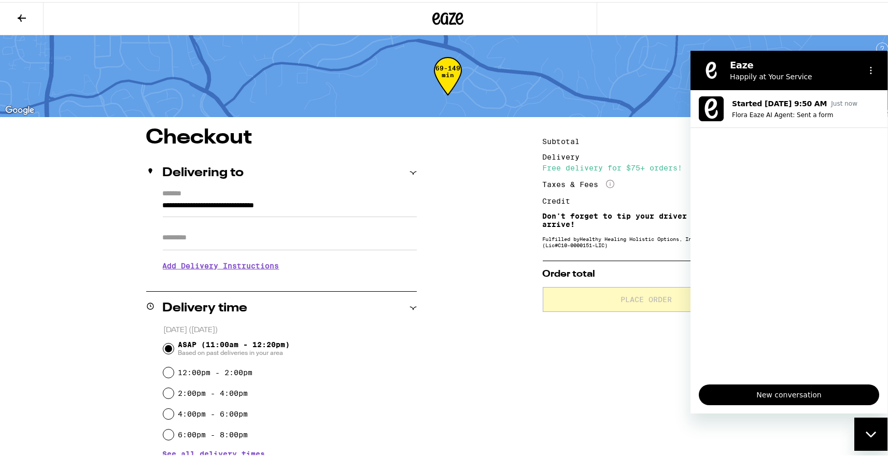
click at [704, 72] on figure at bounding box center [711, 70] width 21 height 21
click at [638, 394] on div "Subtotal $80.00 Delivery $5.00 Free delivery for $75+ orders! Taxes & Fees More…" at bounding box center [646, 429] width 207 height 607
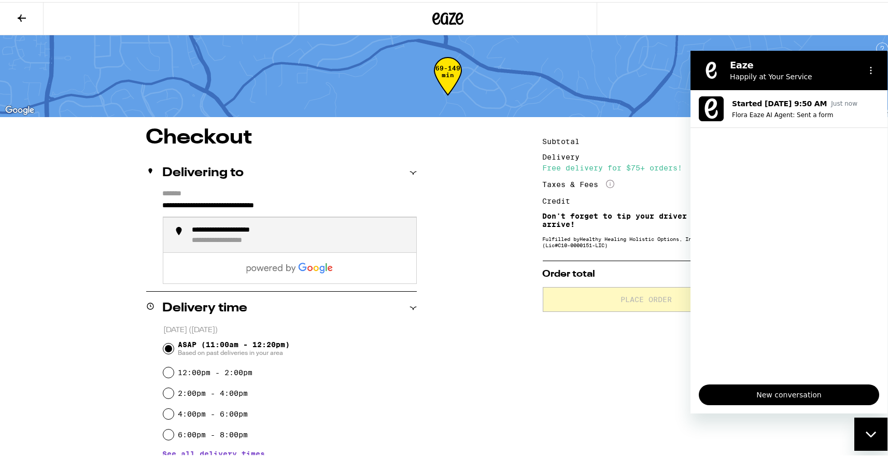
click at [221, 206] on input "**********" at bounding box center [290, 207] width 254 height 18
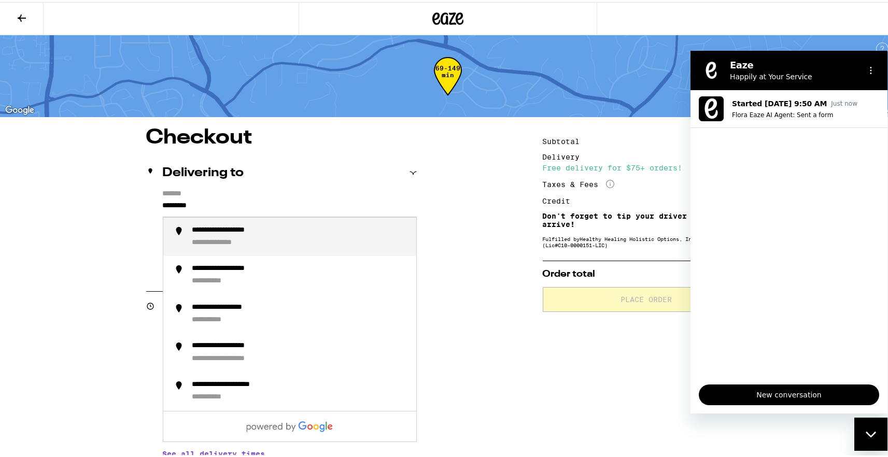
click at [213, 237] on div "**********" at bounding box center [300, 235] width 216 height 22
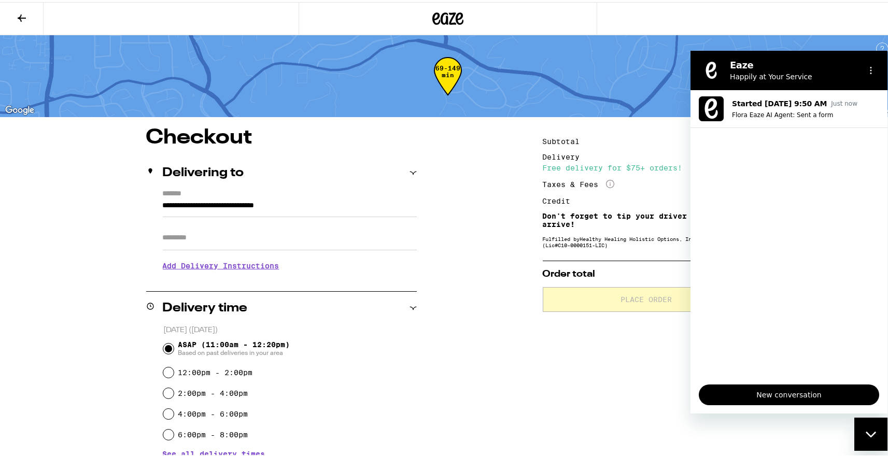
click at [256, 215] on input "**********" at bounding box center [290, 207] width 254 height 18
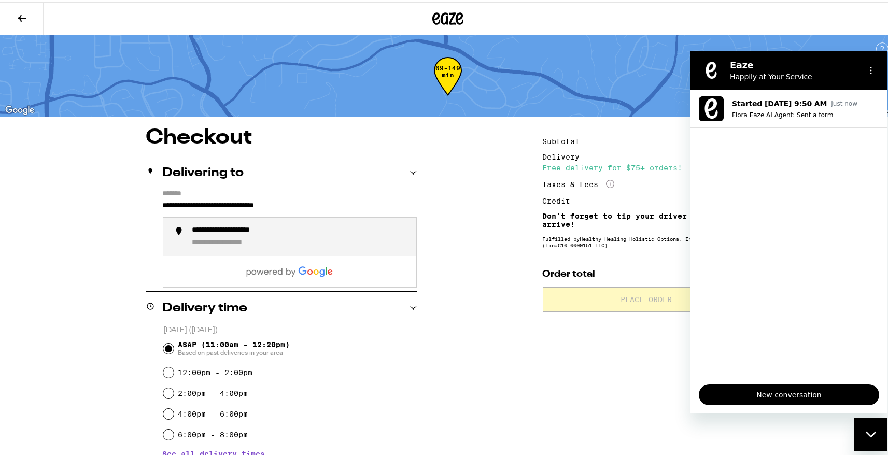
click at [257, 209] on input "**********" at bounding box center [290, 207] width 254 height 18
click at [282, 210] on input "**********" at bounding box center [290, 207] width 254 height 18
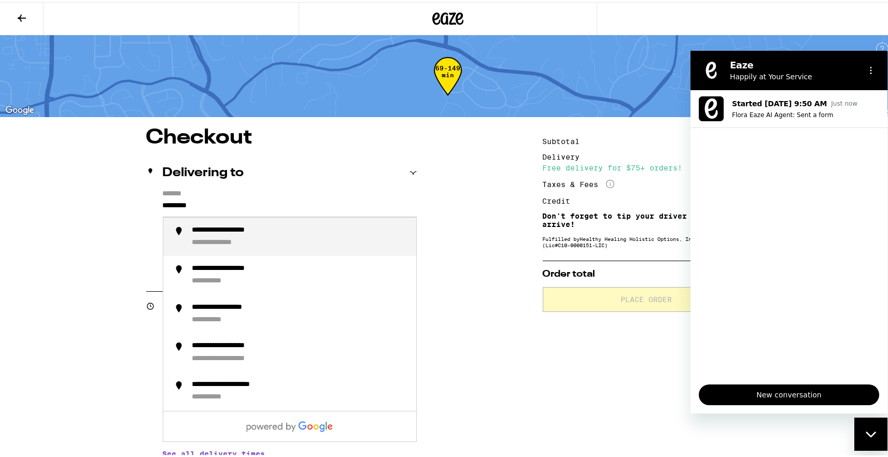
click at [257, 241] on div "**********" at bounding box center [227, 242] width 71 height 10
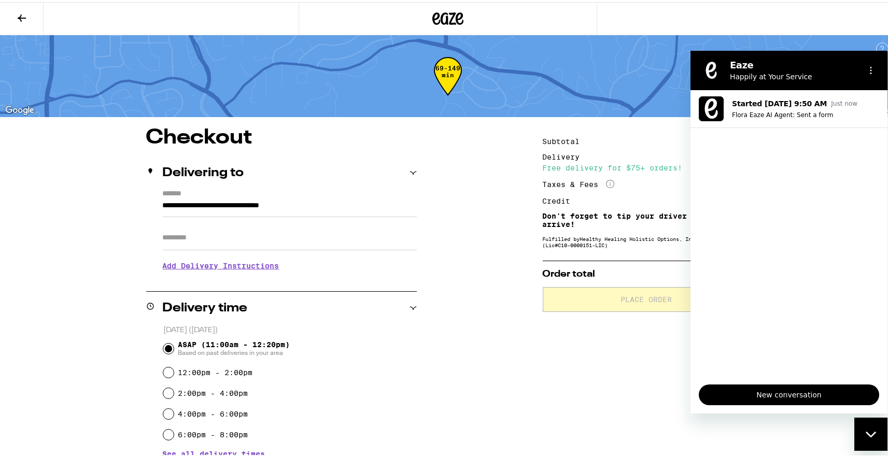
click at [256, 238] on body "**********" at bounding box center [448, 366] width 896 height 733
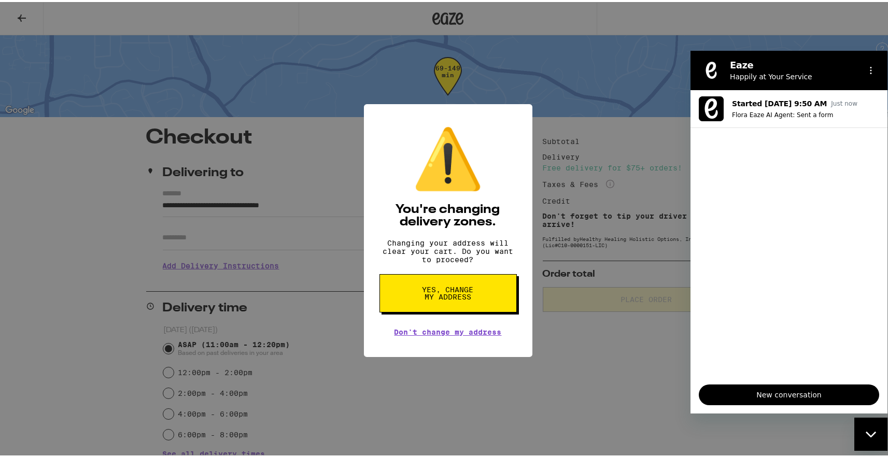
click at [434, 311] on button "Yes, change my address" at bounding box center [448, 291] width 137 height 38
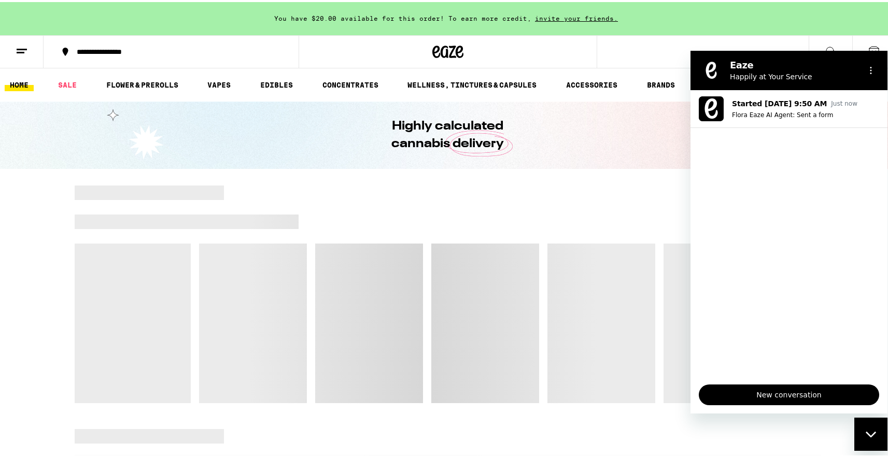
click at [876, 425] on div "Close messaging window" at bounding box center [871, 434] width 31 height 31
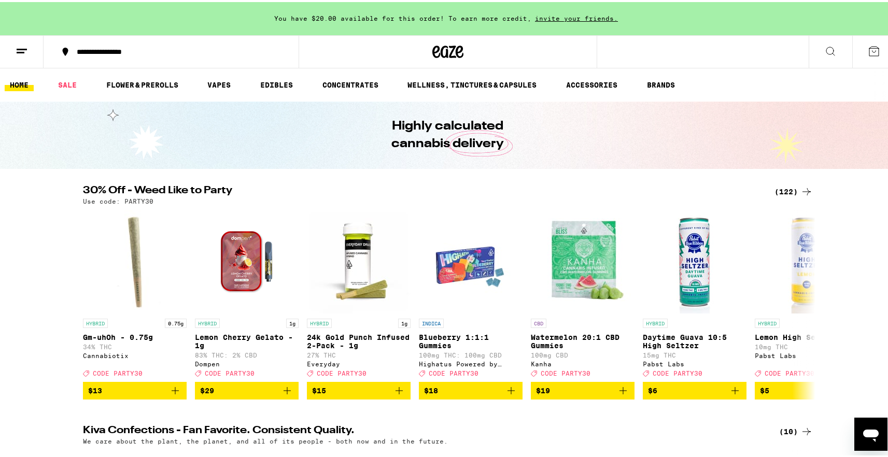
click at [788, 189] on div "(122)" at bounding box center [794, 190] width 38 height 12
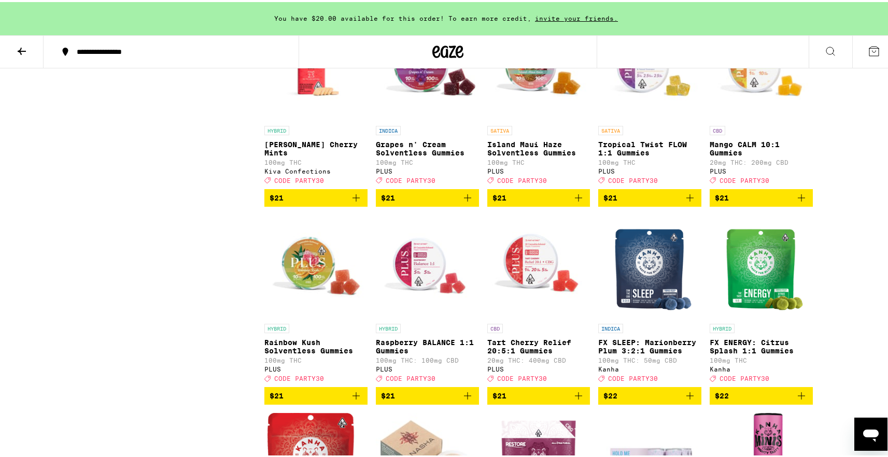
scroll to position [2145, 0]
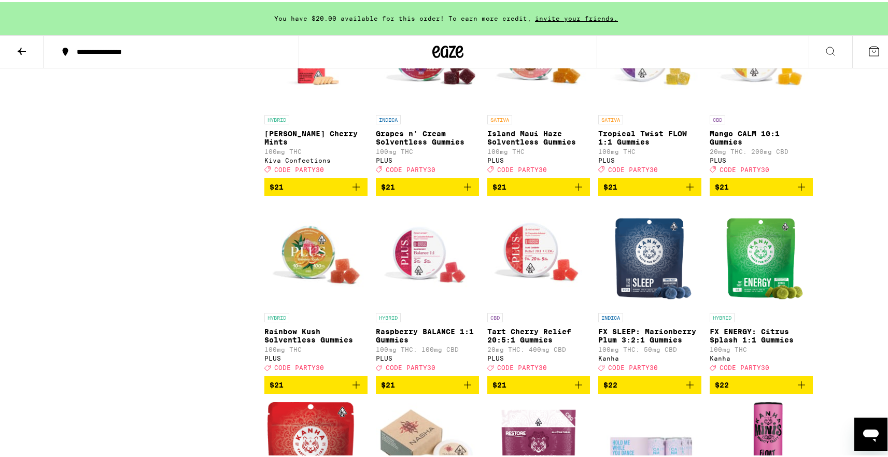
click at [576, 191] on icon "Add to bag" at bounding box center [579, 185] width 12 height 12
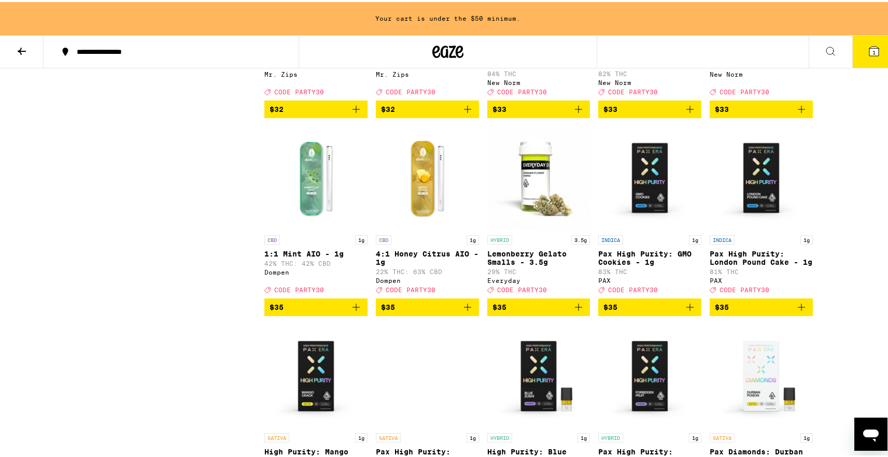
scroll to position [3770, 0]
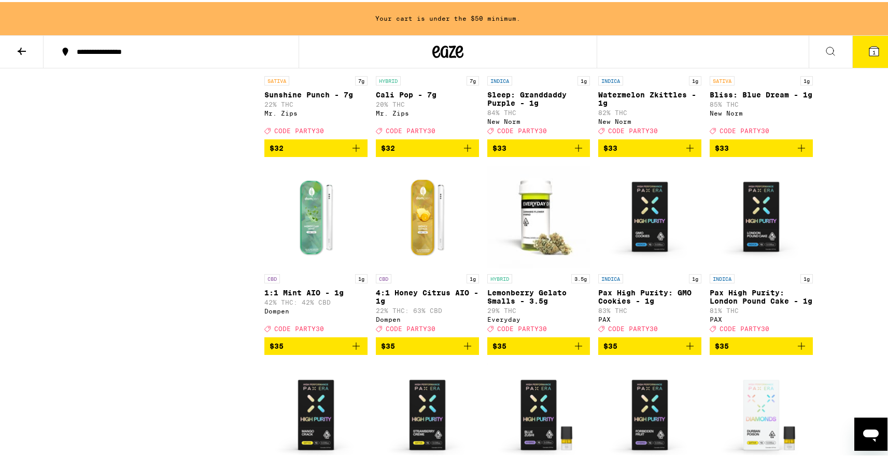
click at [801, 152] on icon "Add to bag" at bounding box center [802, 146] width 12 height 12
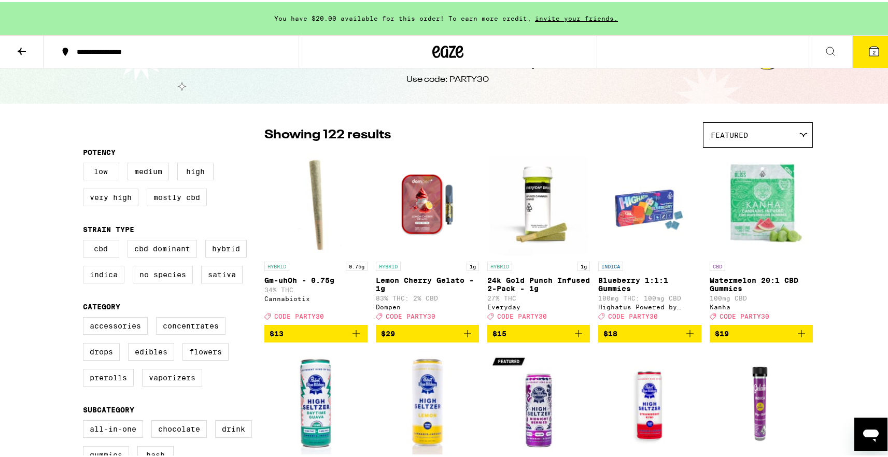
scroll to position [0, 0]
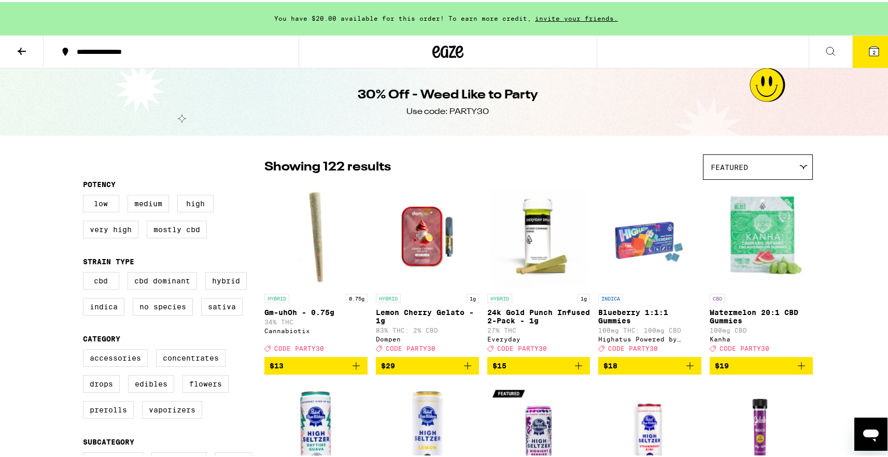
click at [30, 54] on button at bounding box center [22, 50] width 44 height 33
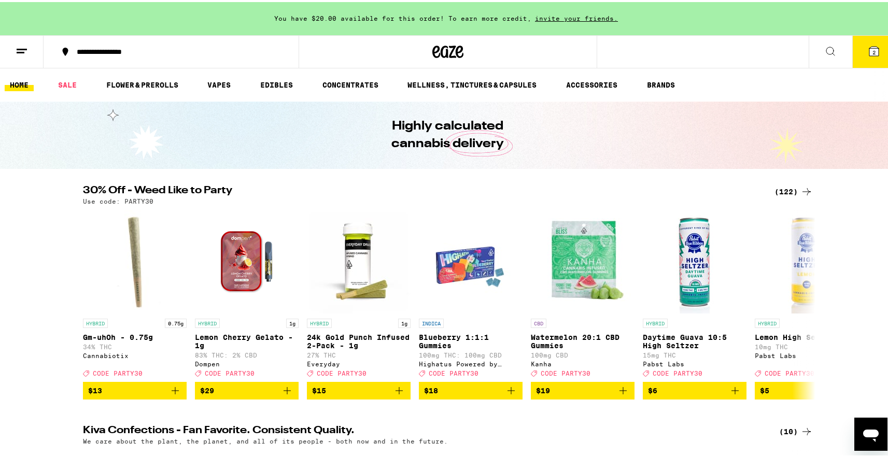
click at [870, 50] on icon at bounding box center [874, 49] width 9 height 9
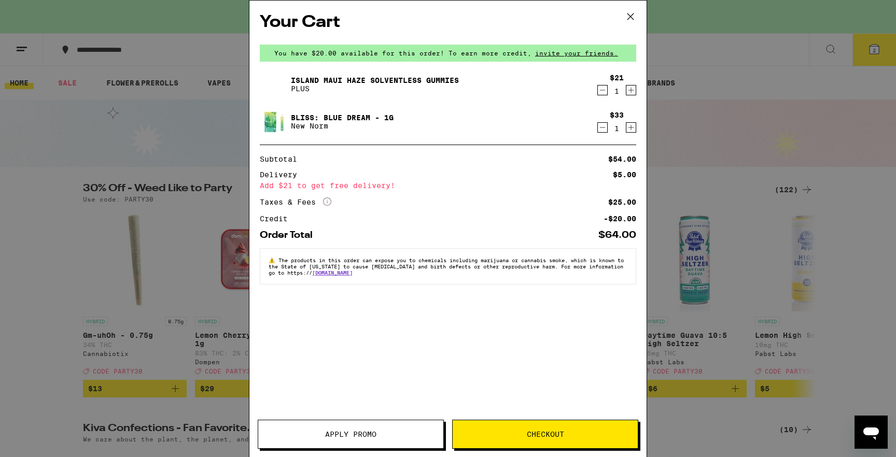
click at [606, 129] on icon "Decrement" at bounding box center [602, 127] width 9 height 12
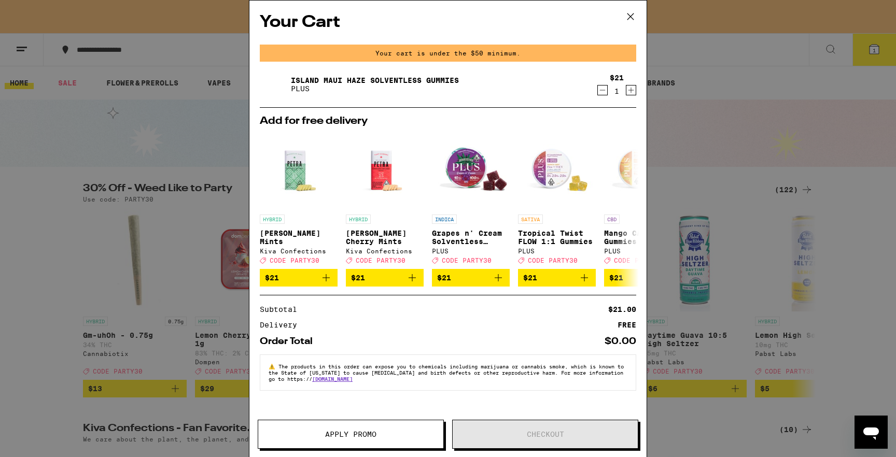
click at [626, 19] on icon at bounding box center [631, 17] width 16 height 16
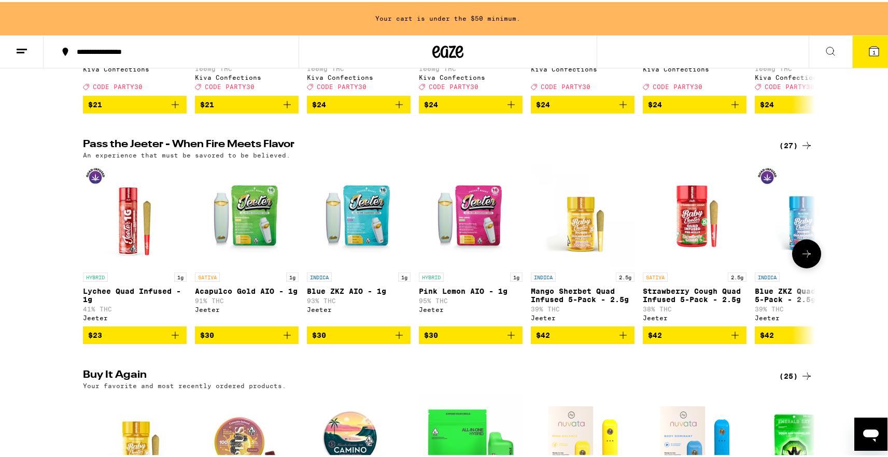
scroll to position [531, 0]
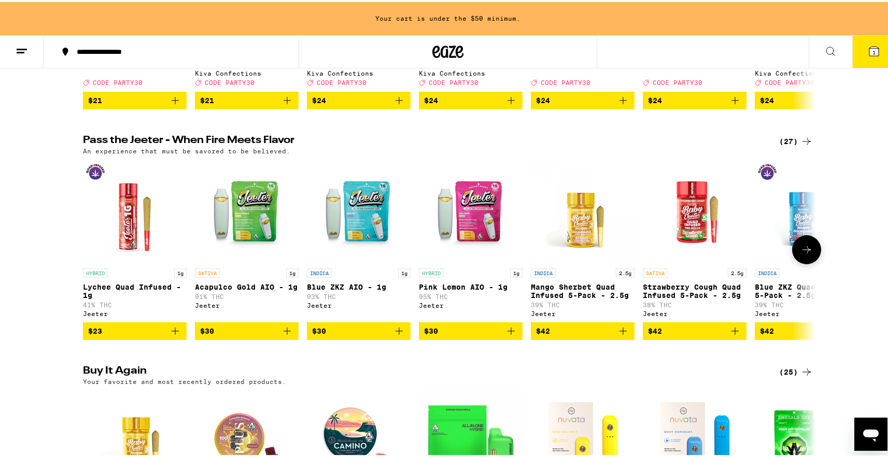
click at [509, 336] on icon "Add to bag" at bounding box center [511, 329] width 12 height 12
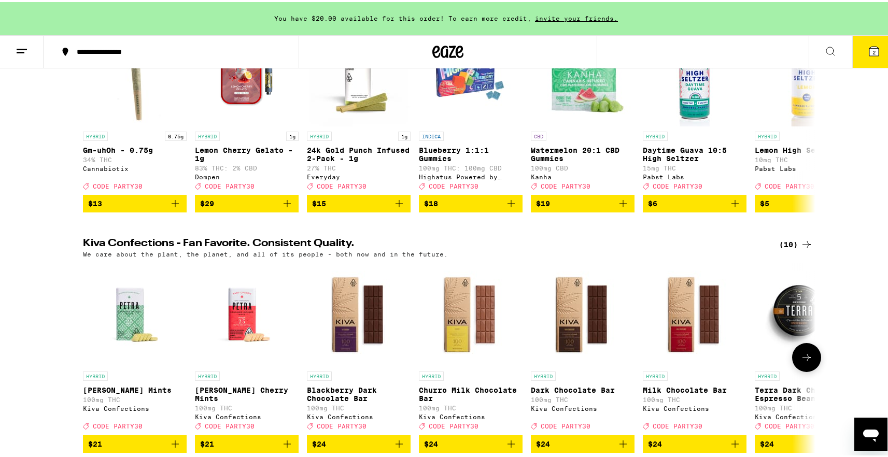
scroll to position [157, 0]
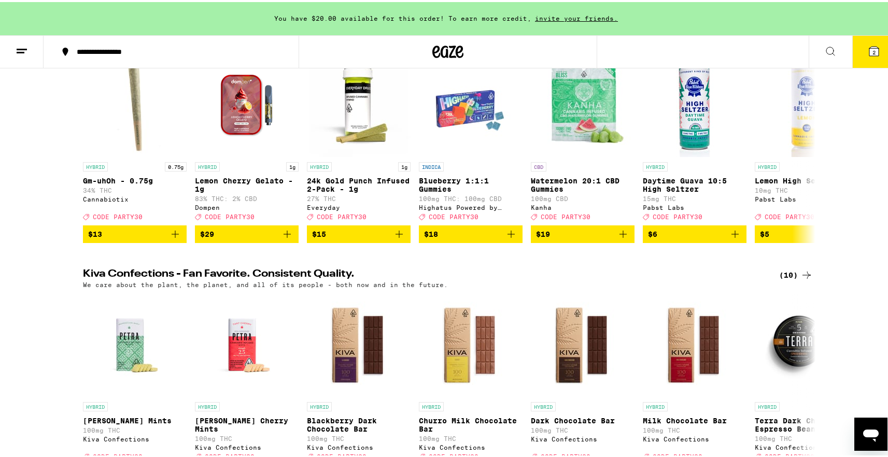
click at [24, 55] on button at bounding box center [22, 50] width 44 height 33
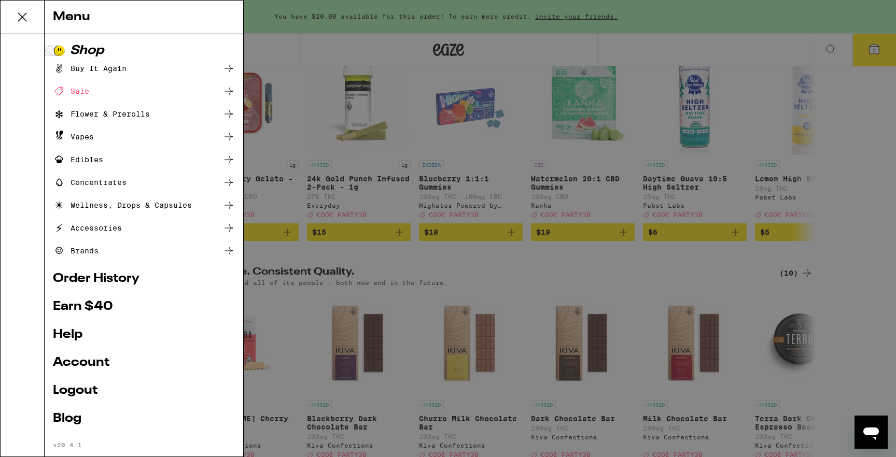
click at [108, 112] on div "Flower & Prerolls" at bounding box center [101, 114] width 97 height 12
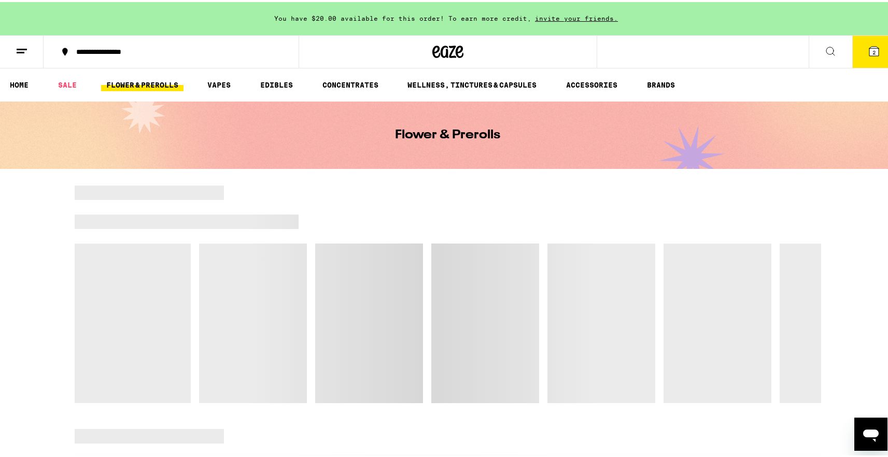
click at [33, 53] on button at bounding box center [22, 50] width 44 height 33
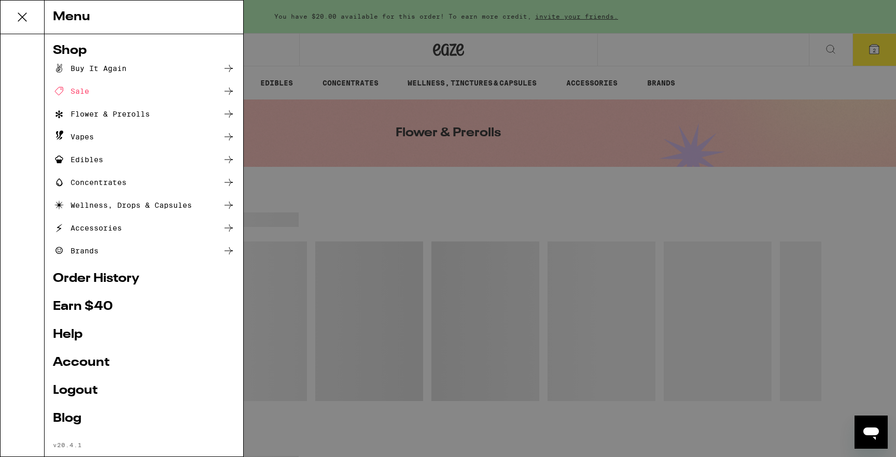
click at [225, 114] on icon at bounding box center [229, 113] width 8 height 7
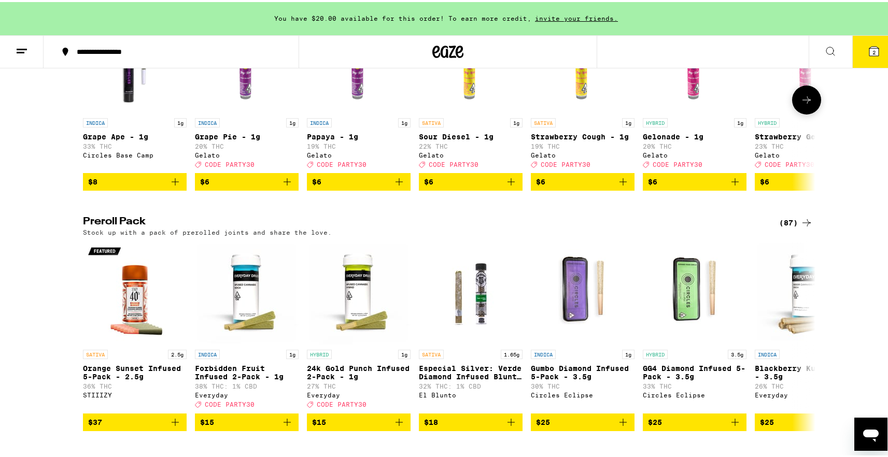
scroll to position [703, 0]
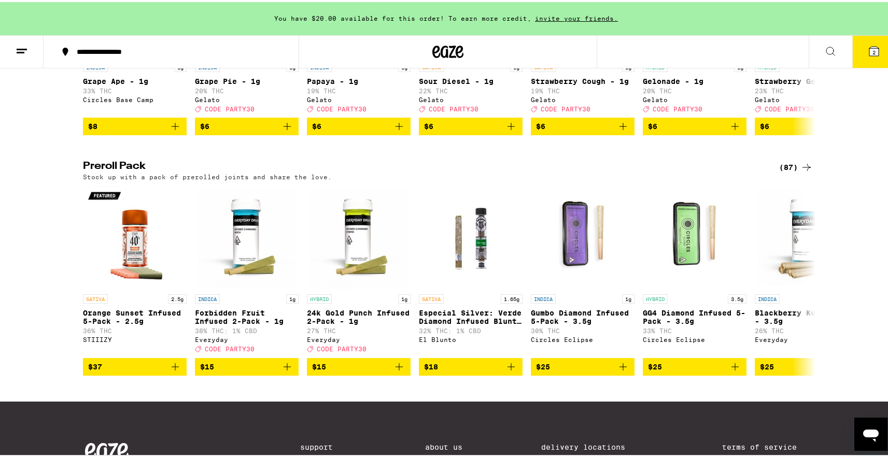
click at [789, 172] on div "(87)" at bounding box center [797, 165] width 34 height 12
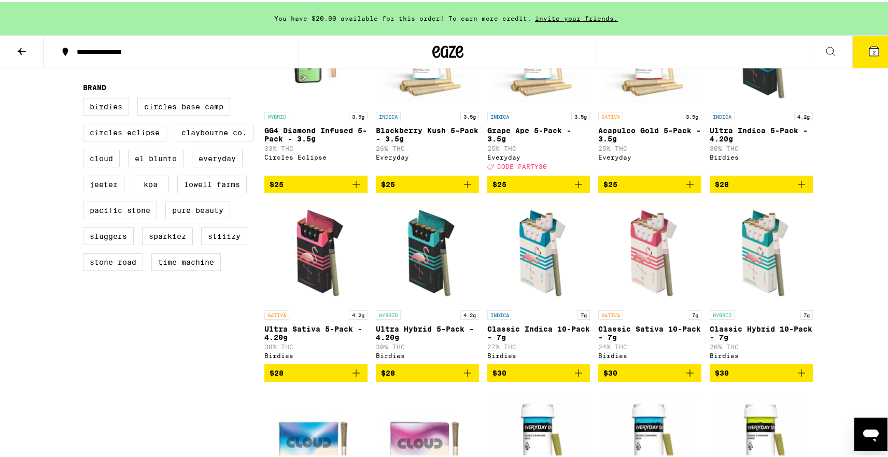
scroll to position [395, 0]
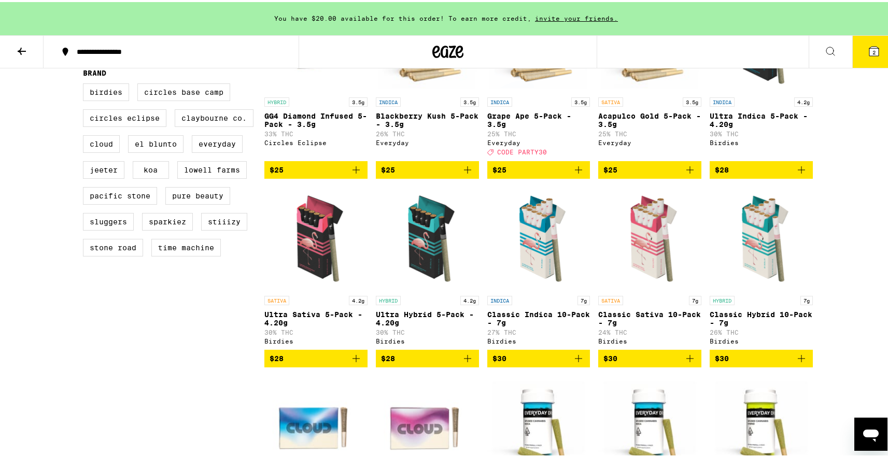
click at [357, 363] on icon "Add to bag" at bounding box center [356, 357] width 12 height 12
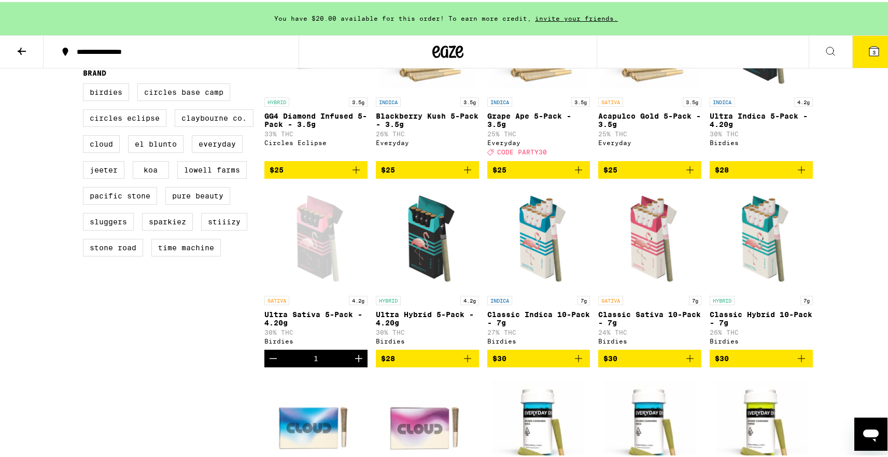
click at [853, 53] on button "3" at bounding box center [875, 50] width 44 height 32
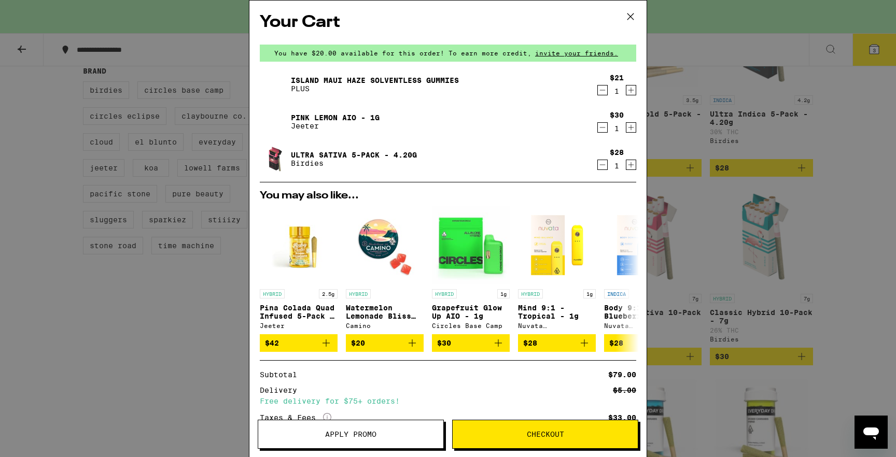
click at [370, 437] on span "Apply Promo" at bounding box center [350, 434] width 51 height 7
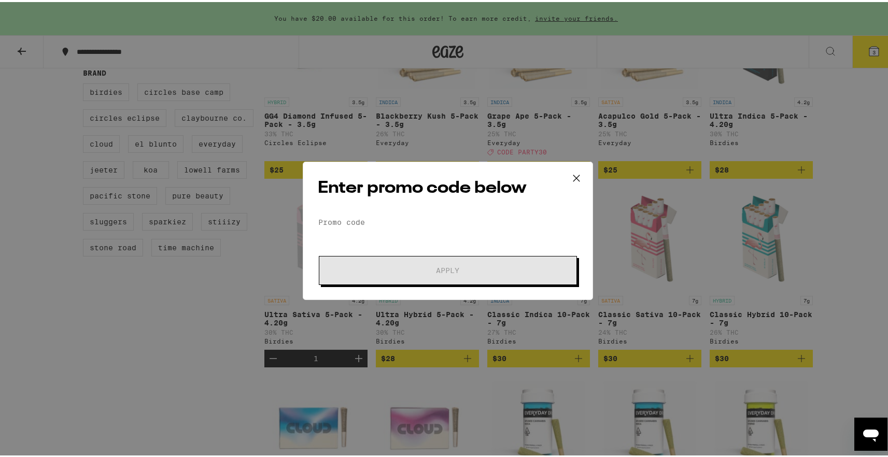
click at [411, 210] on div "Enter promo code below Promo Code Apply" at bounding box center [448, 229] width 290 height 138
click at [411, 215] on input "Promo Code" at bounding box center [448, 221] width 260 height 16
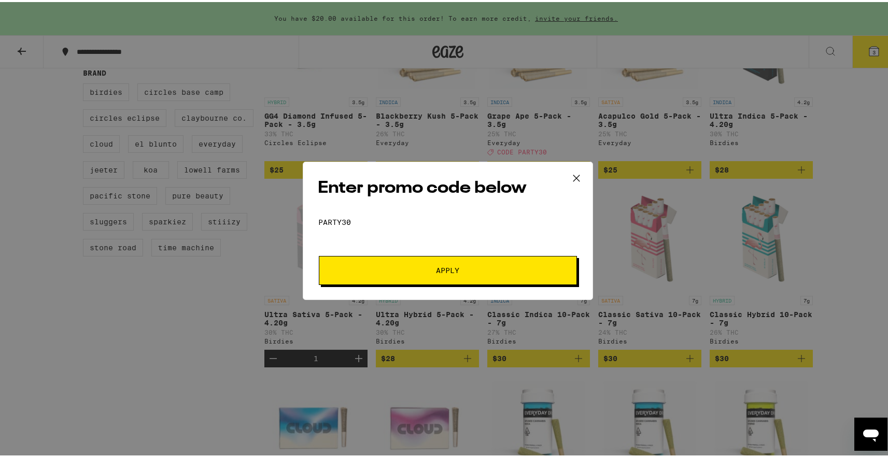
click at [413, 259] on button "Apply" at bounding box center [448, 268] width 258 height 29
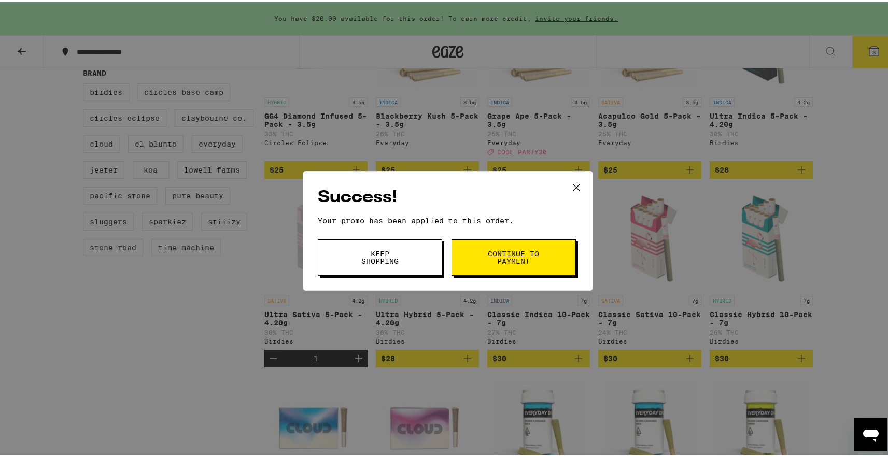
click at [481, 257] on button "Continue to payment" at bounding box center [514, 256] width 124 height 36
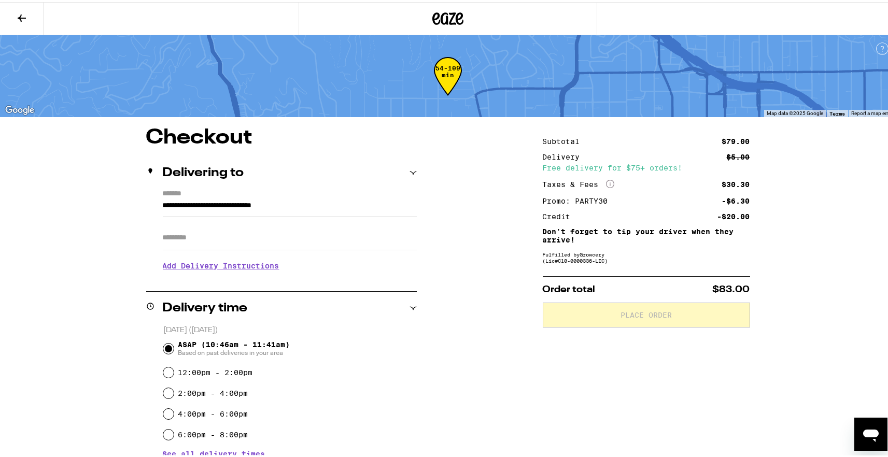
click at [260, 238] on input "Apt/Suite" at bounding box center [290, 236] width 254 height 25
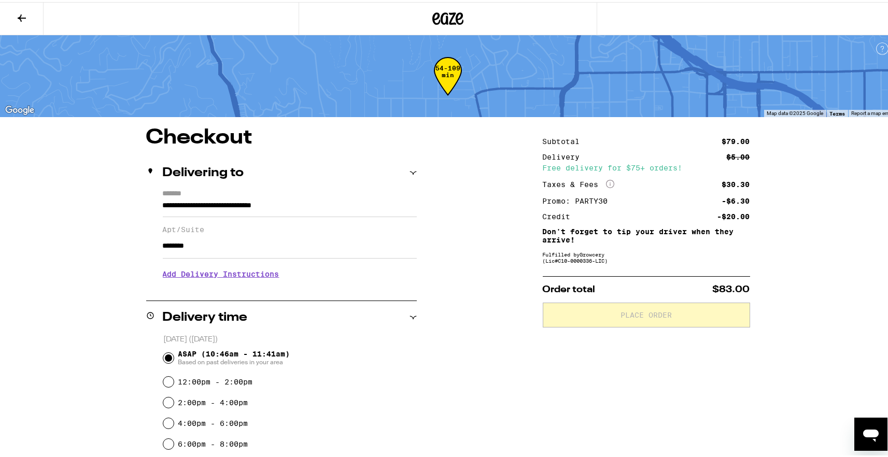
click at [234, 283] on h3 "Add Delivery Instructions" at bounding box center [290, 272] width 254 height 24
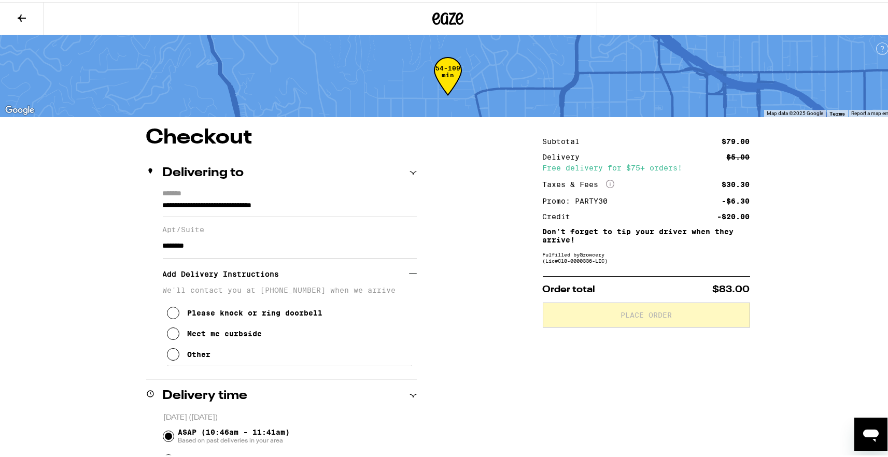
click at [175, 358] on button "Other" at bounding box center [189, 352] width 44 height 21
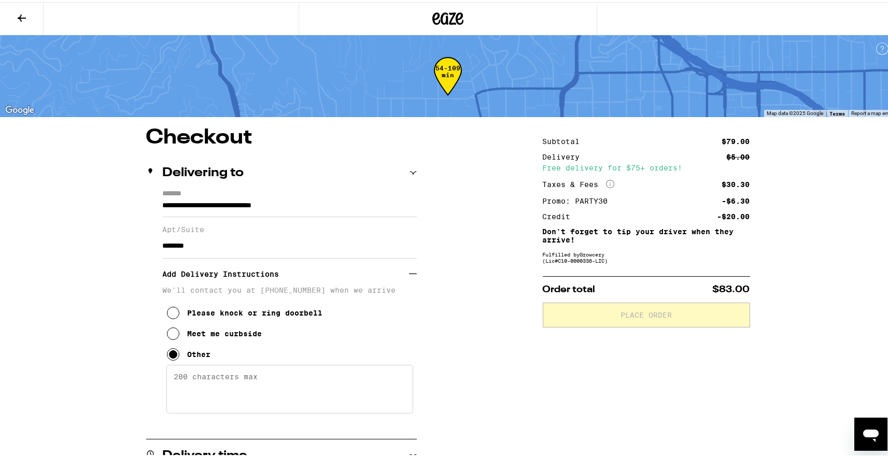
click at [212, 390] on textarea "Enter any other delivery instructions you want driver to know" at bounding box center [289, 387] width 247 height 49
click at [13, 20] on button at bounding box center [22, 17] width 44 height 33
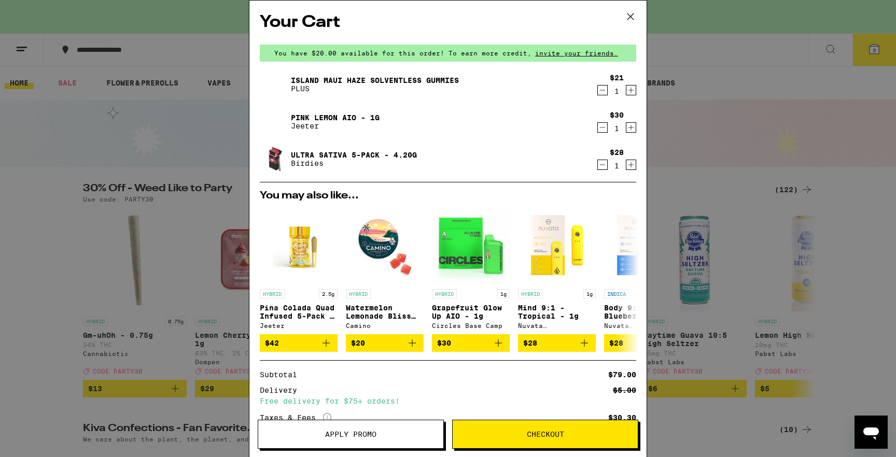
click at [610, 127] on div "1" at bounding box center [617, 128] width 14 height 8
click at [600, 128] on icon "Decrement" at bounding box center [603, 128] width 6 height 0
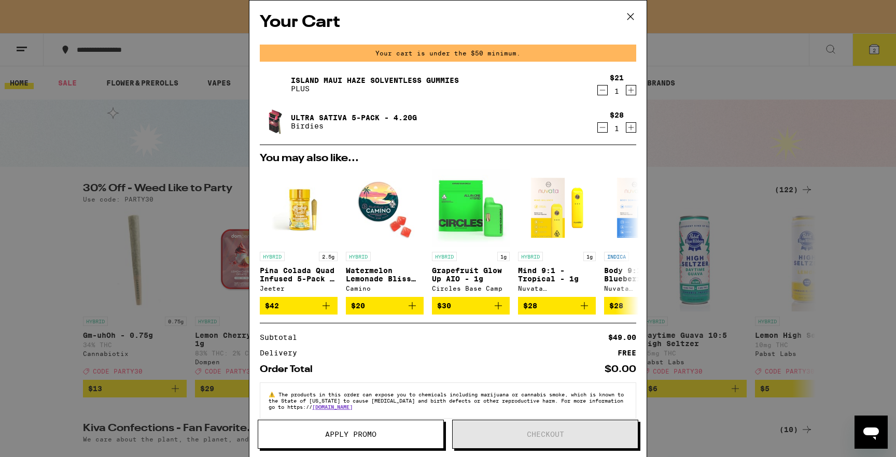
click at [628, 7] on button at bounding box center [631, 17] width 32 height 33
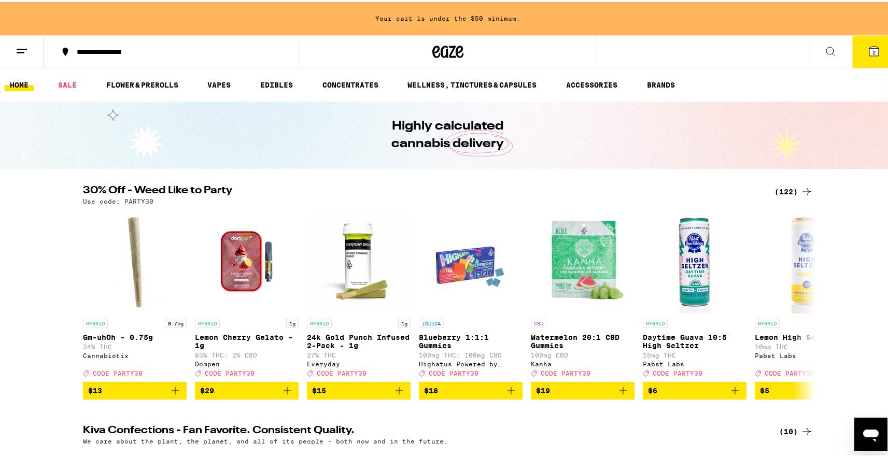
click at [793, 188] on div "(122)" at bounding box center [794, 190] width 38 height 12
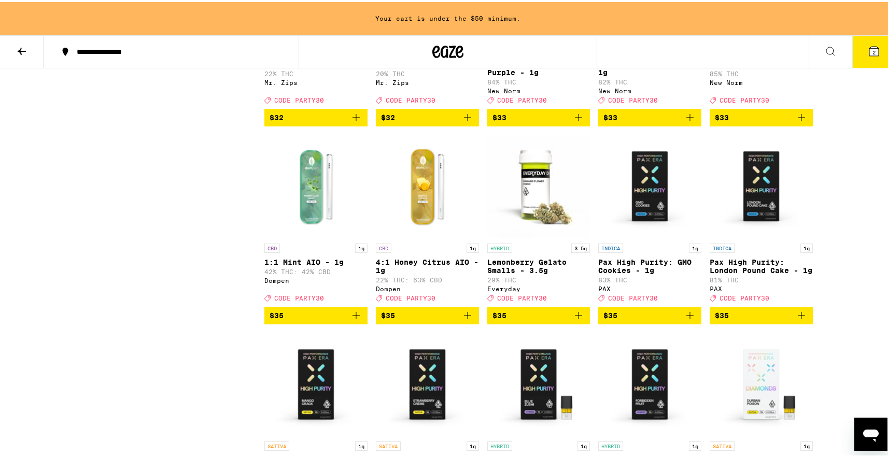
scroll to position [3801, 0]
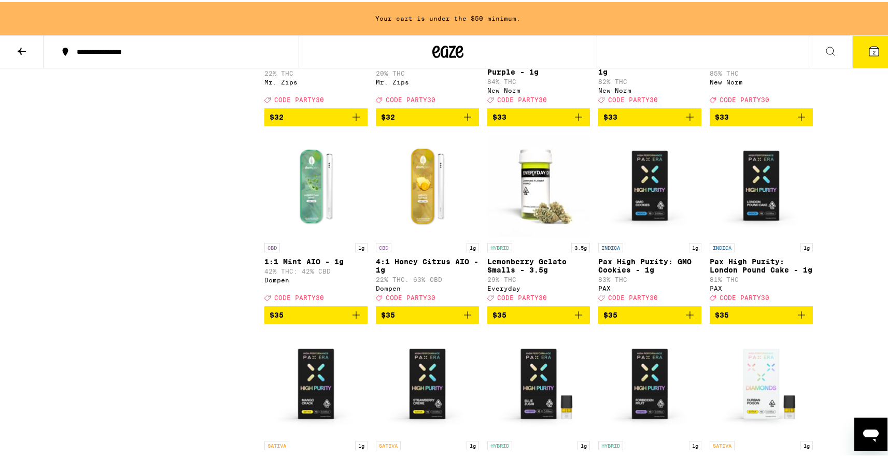
click at [797, 121] on icon "Add to bag" at bounding box center [802, 115] width 12 height 12
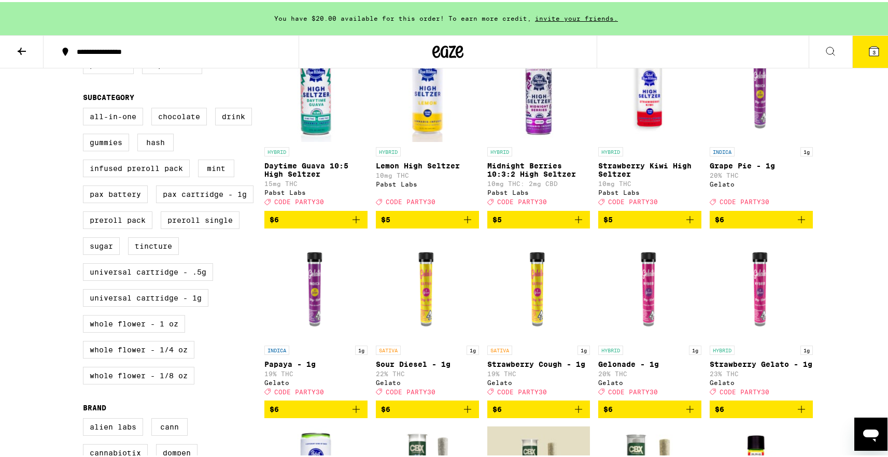
scroll to position [335, 0]
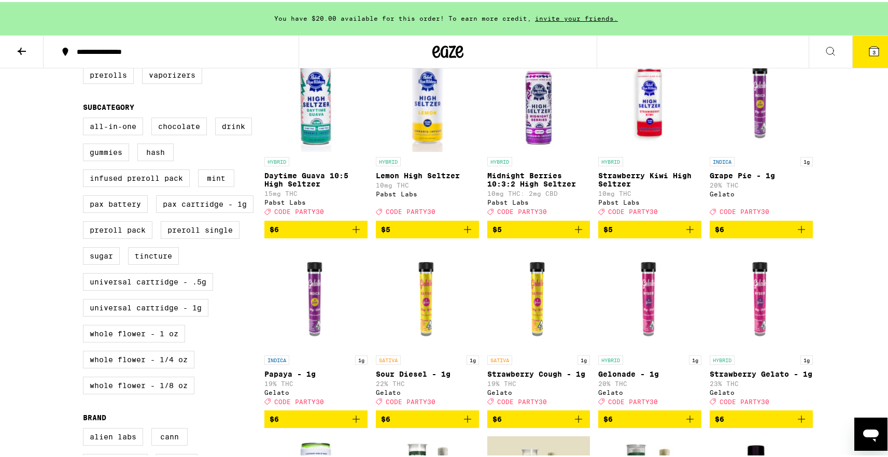
click at [863, 60] on button "3" at bounding box center [875, 50] width 44 height 32
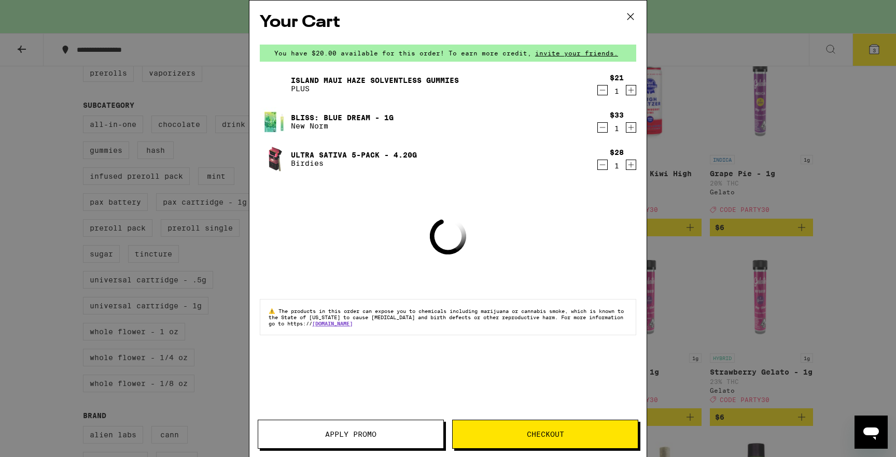
click at [380, 435] on span "Apply Promo" at bounding box center [350, 434] width 185 height 7
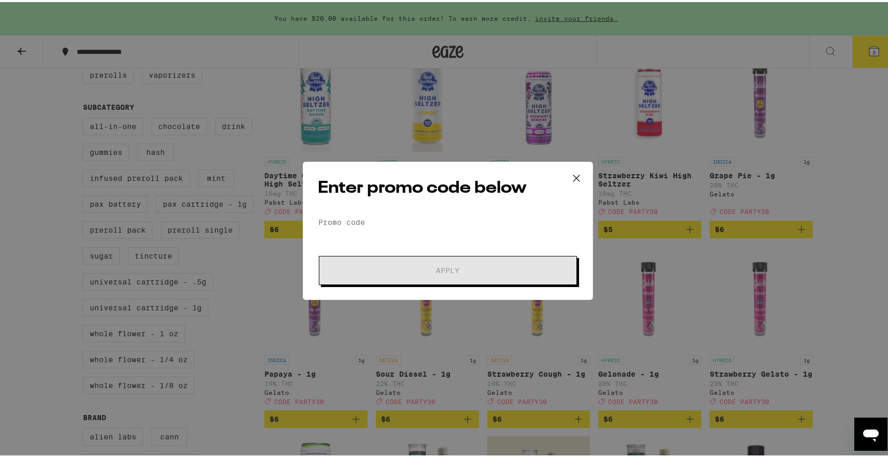
click at [410, 229] on form "Promo Code Apply" at bounding box center [448, 248] width 260 height 71
click at [409, 218] on input "Promo Code" at bounding box center [448, 221] width 260 height 16
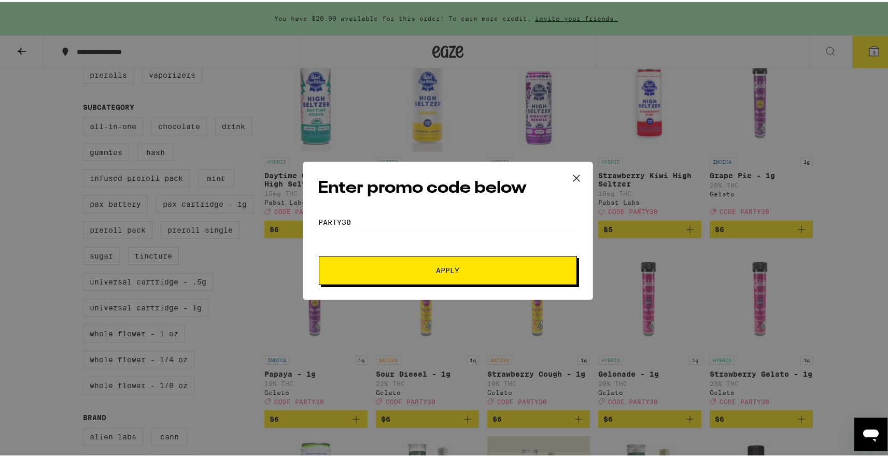
click at [405, 254] on button "Apply" at bounding box center [448, 268] width 258 height 29
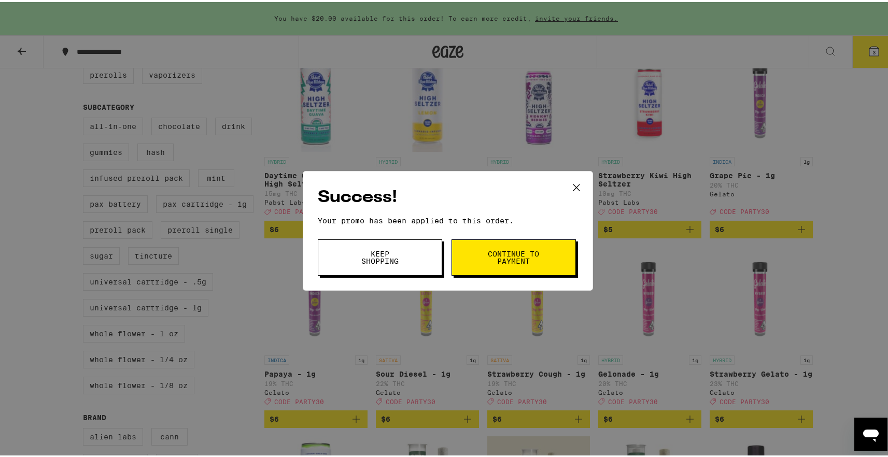
click at [525, 258] on span "Continue to payment" at bounding box center [514, 255] width 53 height 15
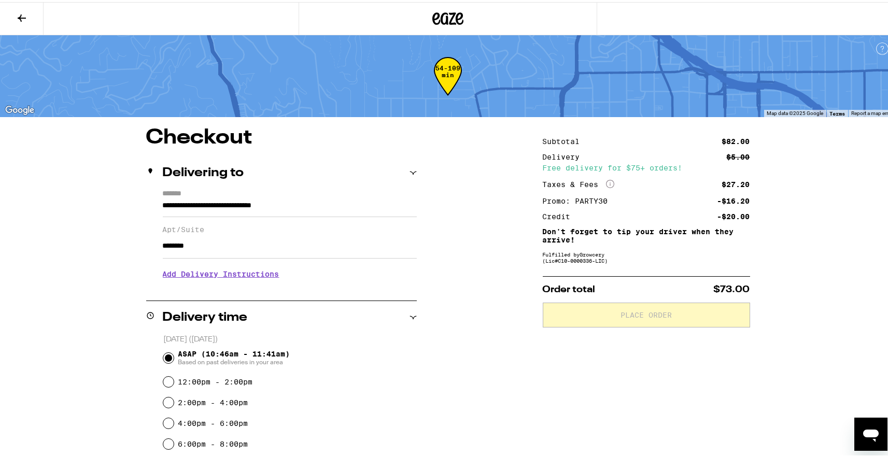
click at [218, 277] on h3 "Add Delivery Instructions" at bounding box center [290, 272] width 254 height 24
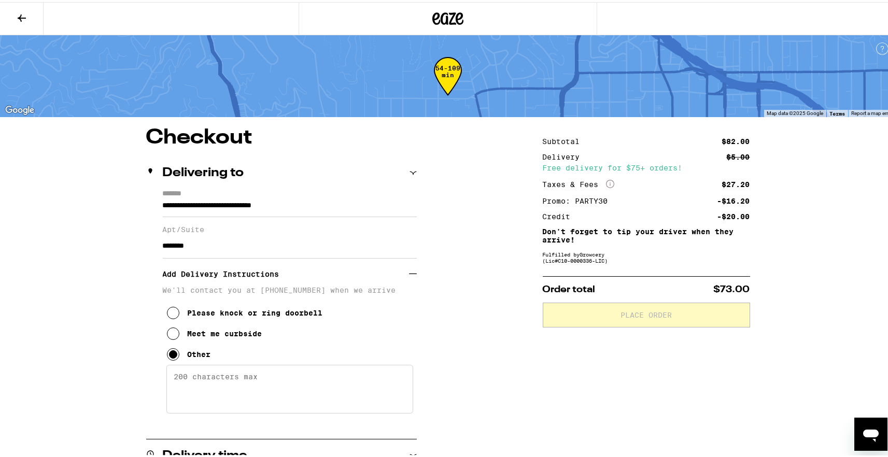
click at [209, 392] on textarea "Enter any other delivery instructions you want driver to know" at bounding box center [289, 387] width 247 height 49
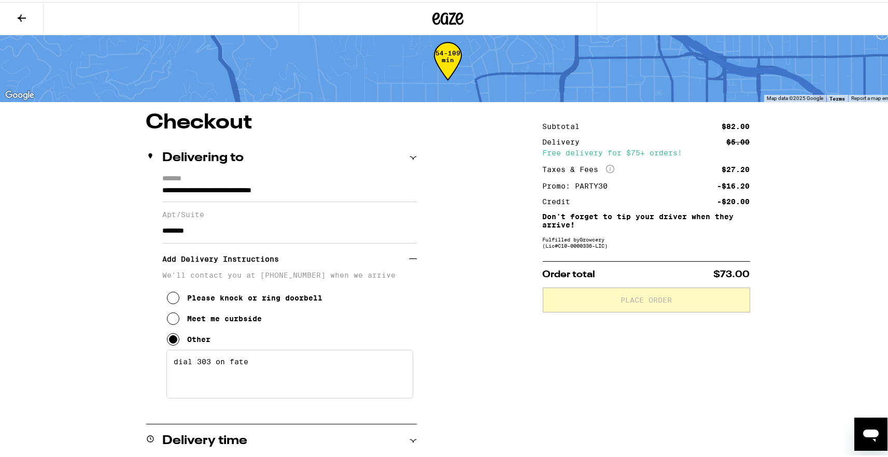
scroll to position [16, 0]
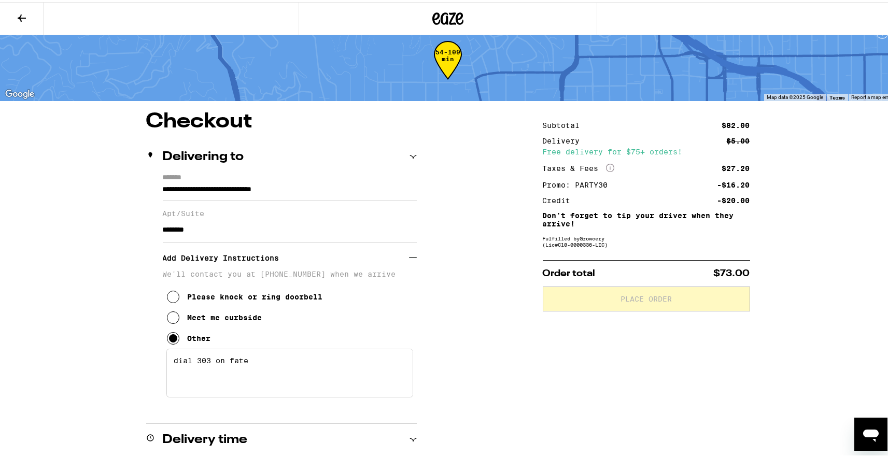
click at [230, 366] on textarea "dial 303 on fate" at bounding box center [289, 371] width 247 height 49
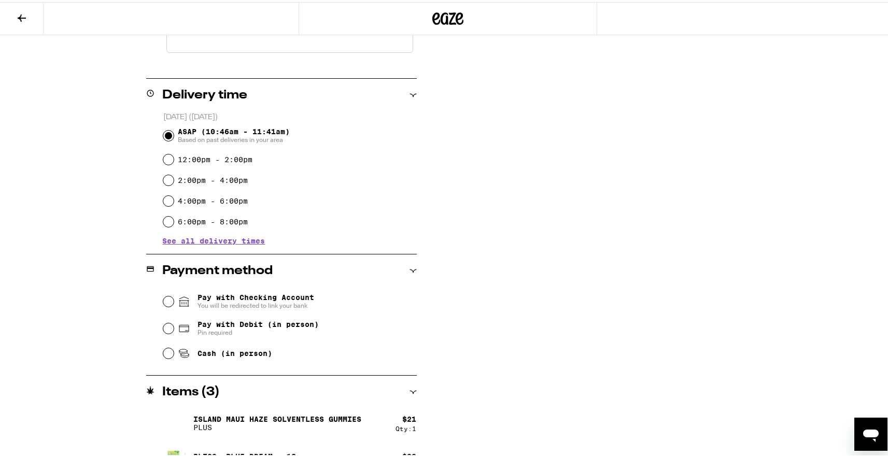
scroll to position [362, 0]
click at [168, 350] on input "Cash (in person)" at bounding box center [168, 350] width 10 height 10
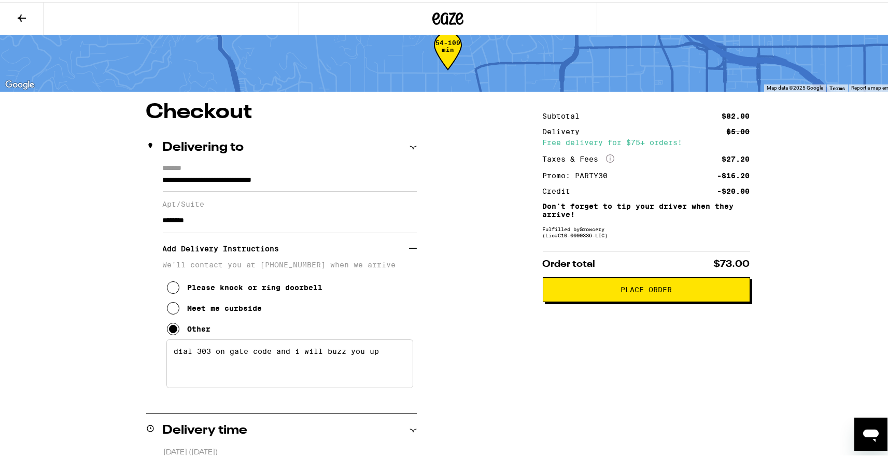
scroll to position [0, 0]
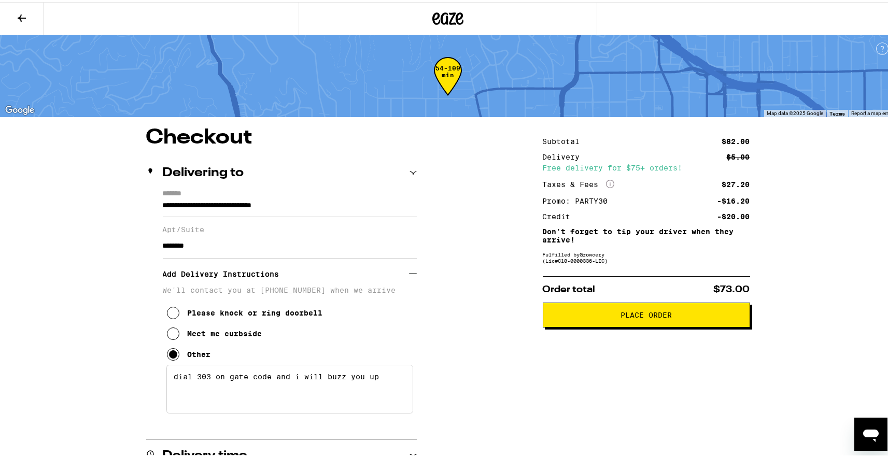
click at [589, 315] on span "Place Order" at bounding box center [647, 313] width 190 height 7
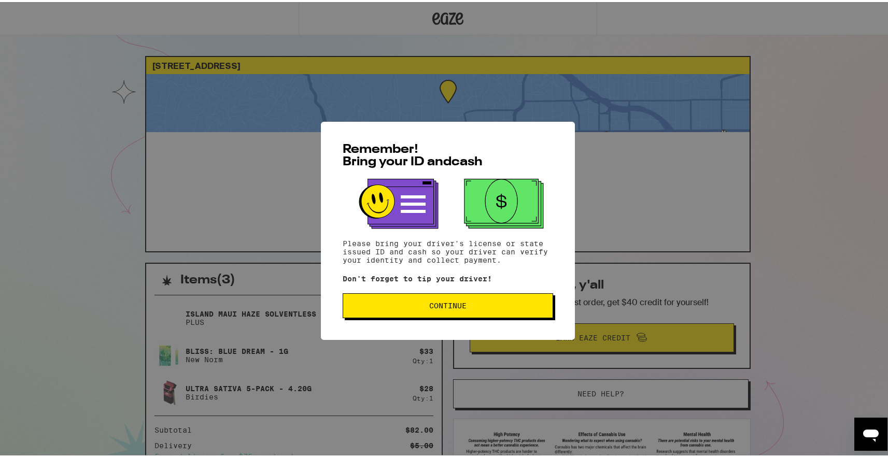
click at [502, 302] on span "Continue" at bounding box center [448, 303] width 193 height 7
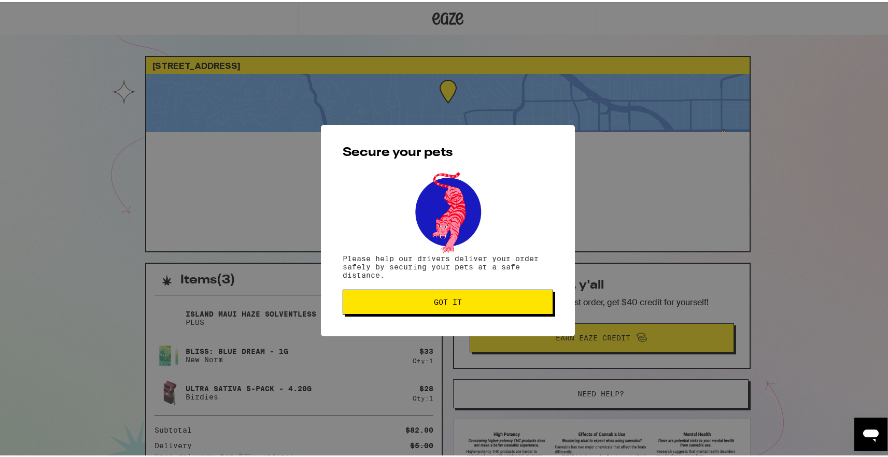
click at [481, 302] on span "Got it" at bounding box center [448, 300] width 193 height 7
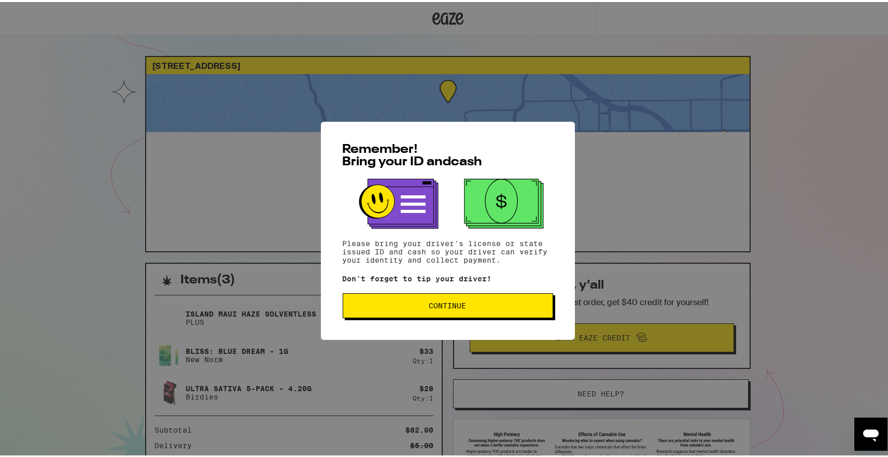
click at [357, 306] on span "Continue" at bounding box center [448, 303] width 193 height 7
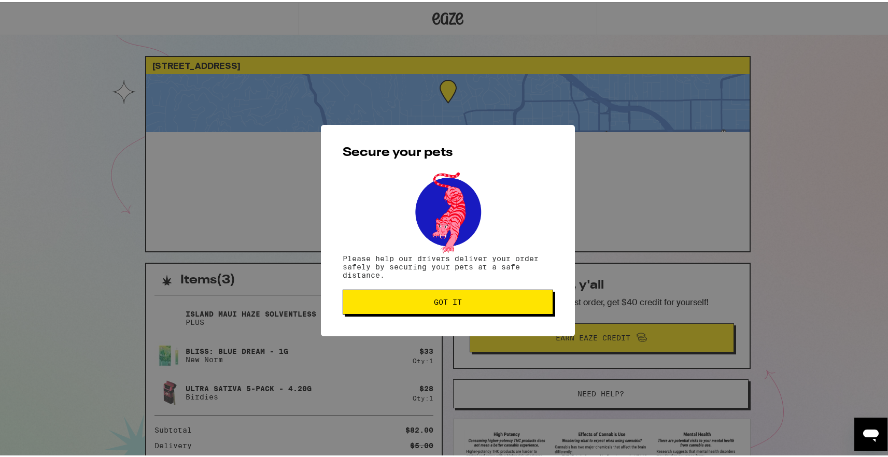
click at [426, 299] on span "Got it" at bounding box center [448, 300] width 193 height 7
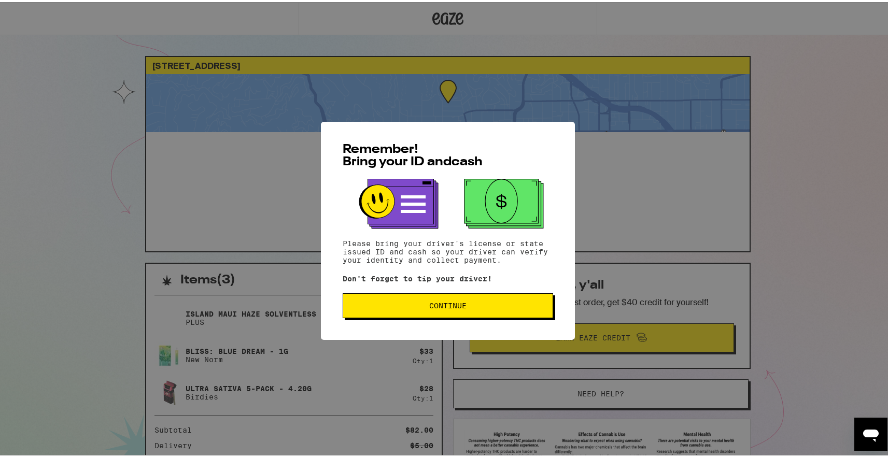
click at [485, 301] on button "Continue" at bounding box center [448, 303] width 211 height 25
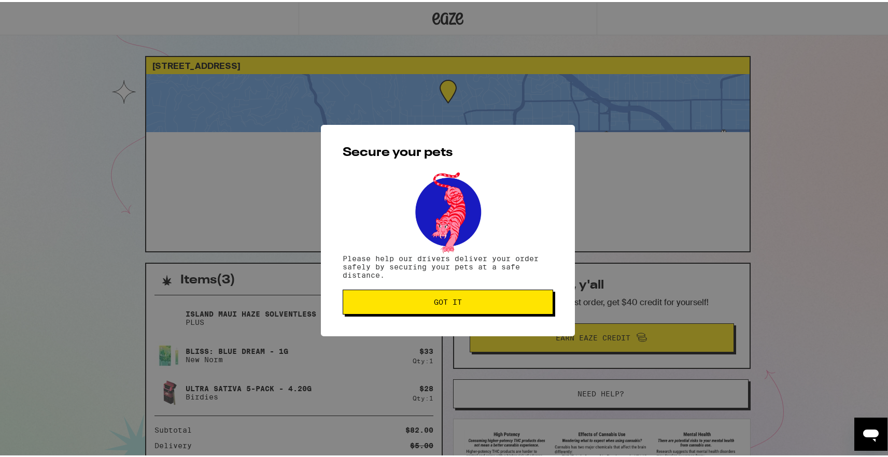
click at [507, 295] on button "Got it" at bounding box center [448, 300] width 211 height 25
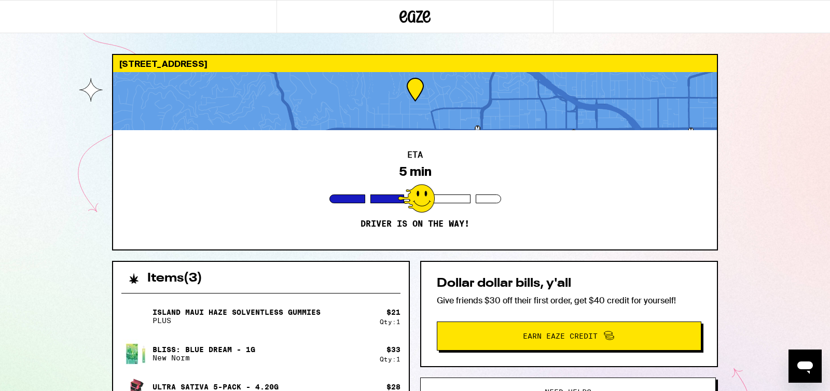
click at [90, 247] on div "7259 Hillside Ave Los Angeles 90046 ETA 5 min Driver is on the way! Items ( 3 )…" at bounding box center [415, 289] width 830 height 578
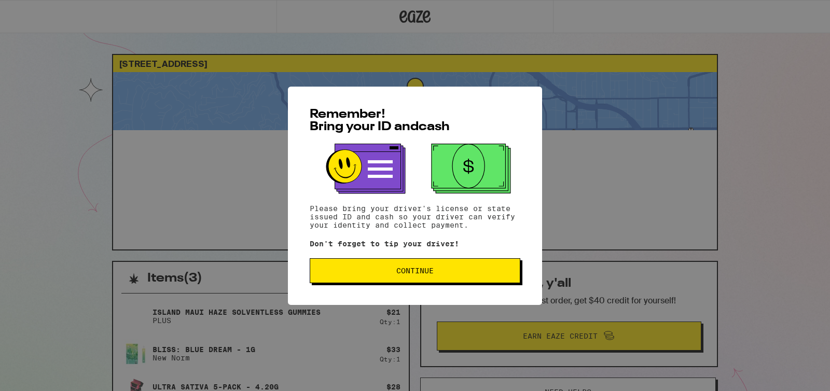
click at [378, 281] on button "Continue" at bounding box center [415, 270] width 211 height 25
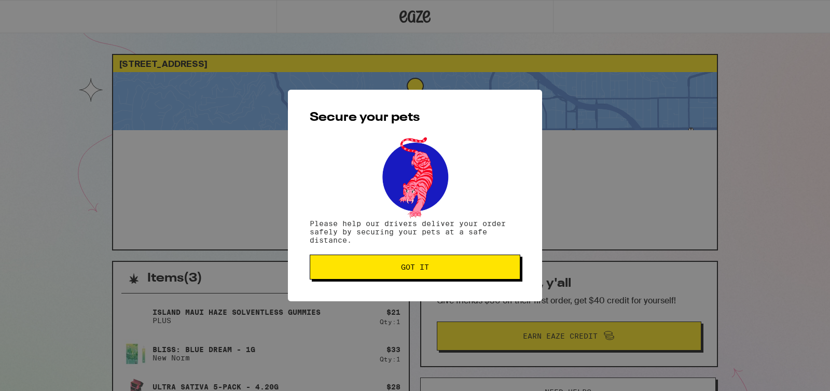
click at [337, 277] on button "Got it" at bounding box center [415, 267] width 211 height 25
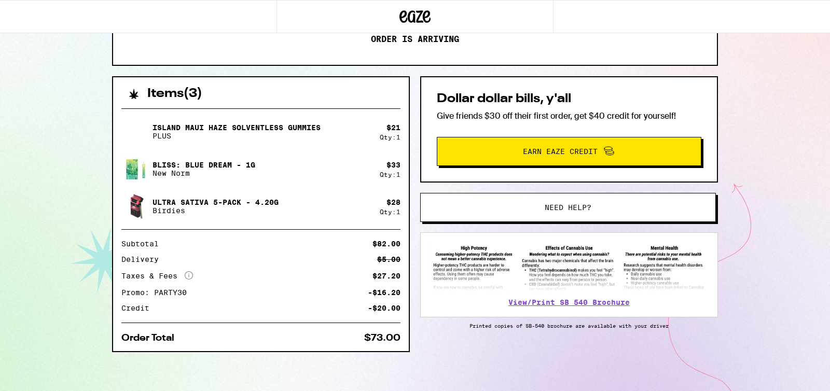
scroll to position [187, 0]
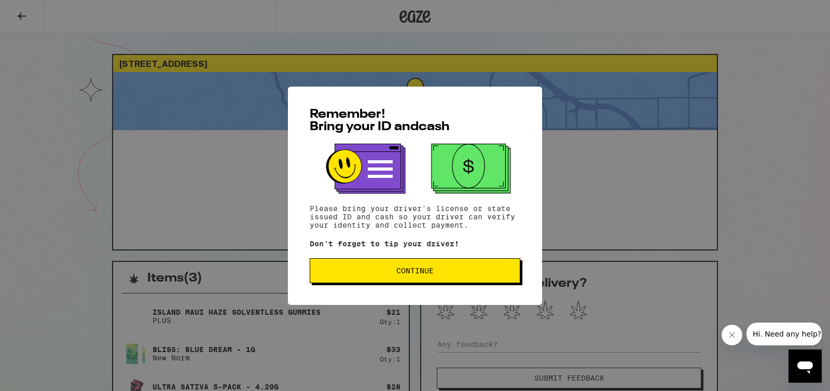
click at [413, 269] on span "Continue" at bounding box center [414, 270] width 37 height 7
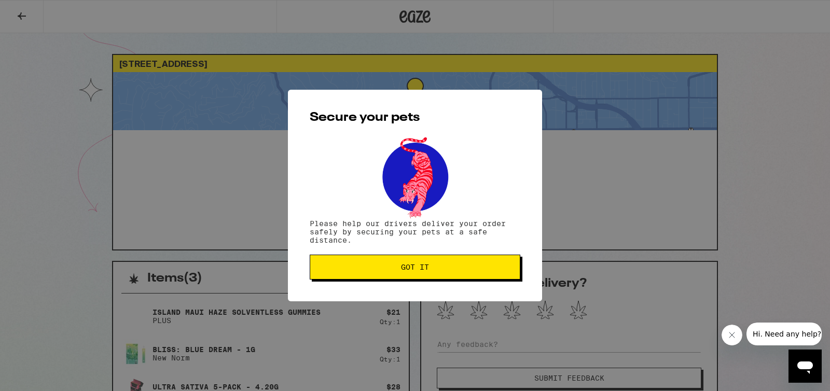
click at [482, 265] on button "Got it" at bounding box center [415, 267] width 211 height 25
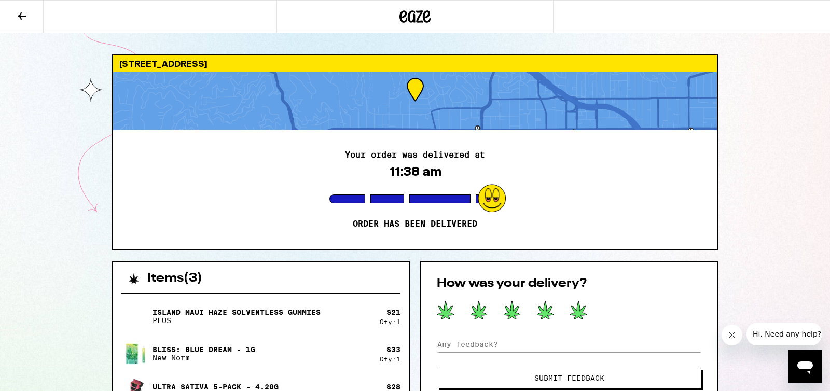
click at [569, 304] on icon at bounding box center [578, 309] width 18 height 19
click at [537, 337] on div "How was your delivery? Submit Feedback" at bounding box center [569, 333] width 298 height 144
click at [509, 349] on input at bounding box center [569, 345] width 265 height 16
type input "very wonderful and friendly service"
click at [514, 373] on button "Submit Feedback" at bounding box center [569, 378] width 265 height 21
